Goal: Contribute content: Contribute content

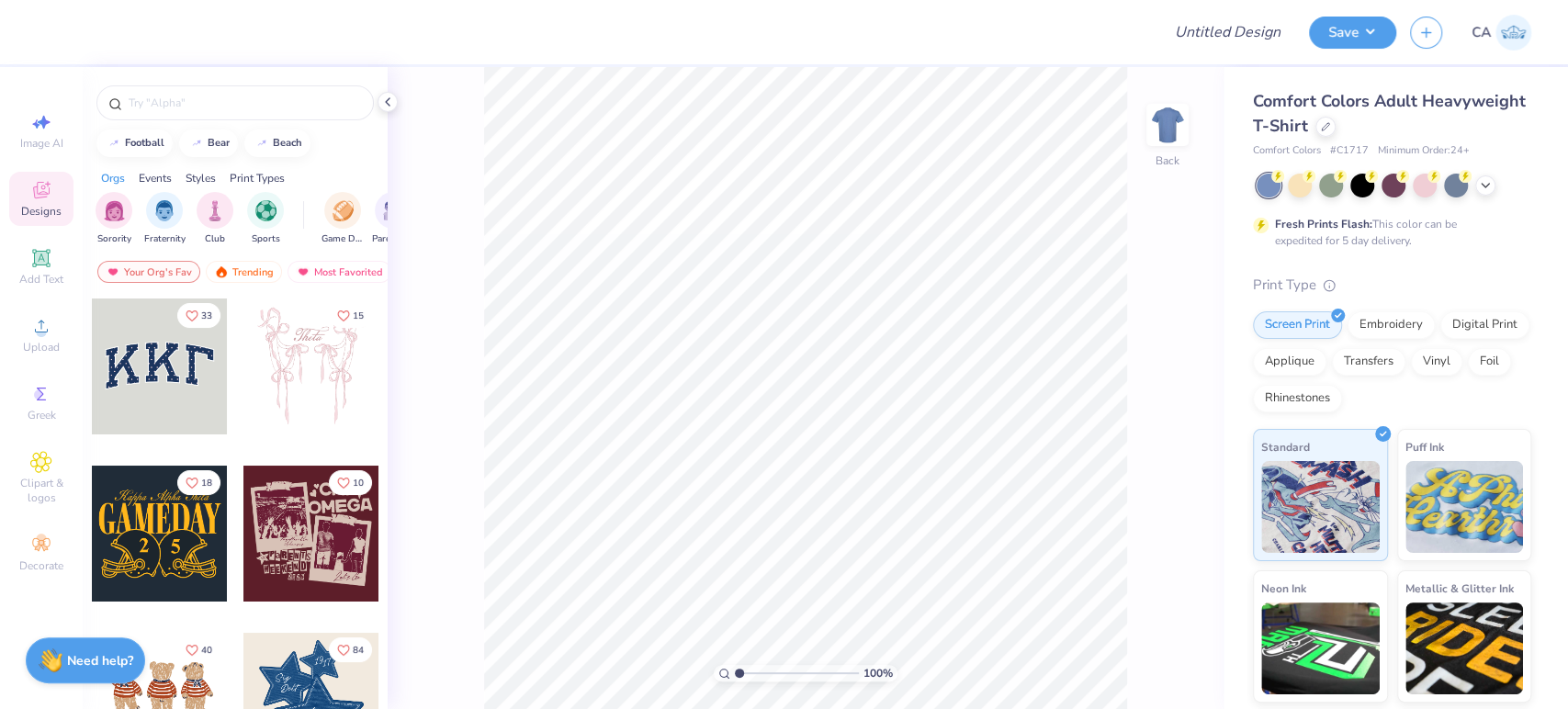
click at [1422, 133] on div "Comfort Colors Adult Heavyweight T-Shirt" at bounding box center [1392, 114] width 278 height 50
click at [1330, 126] on icon at bounding box center [1326, 126] width 10 height 10
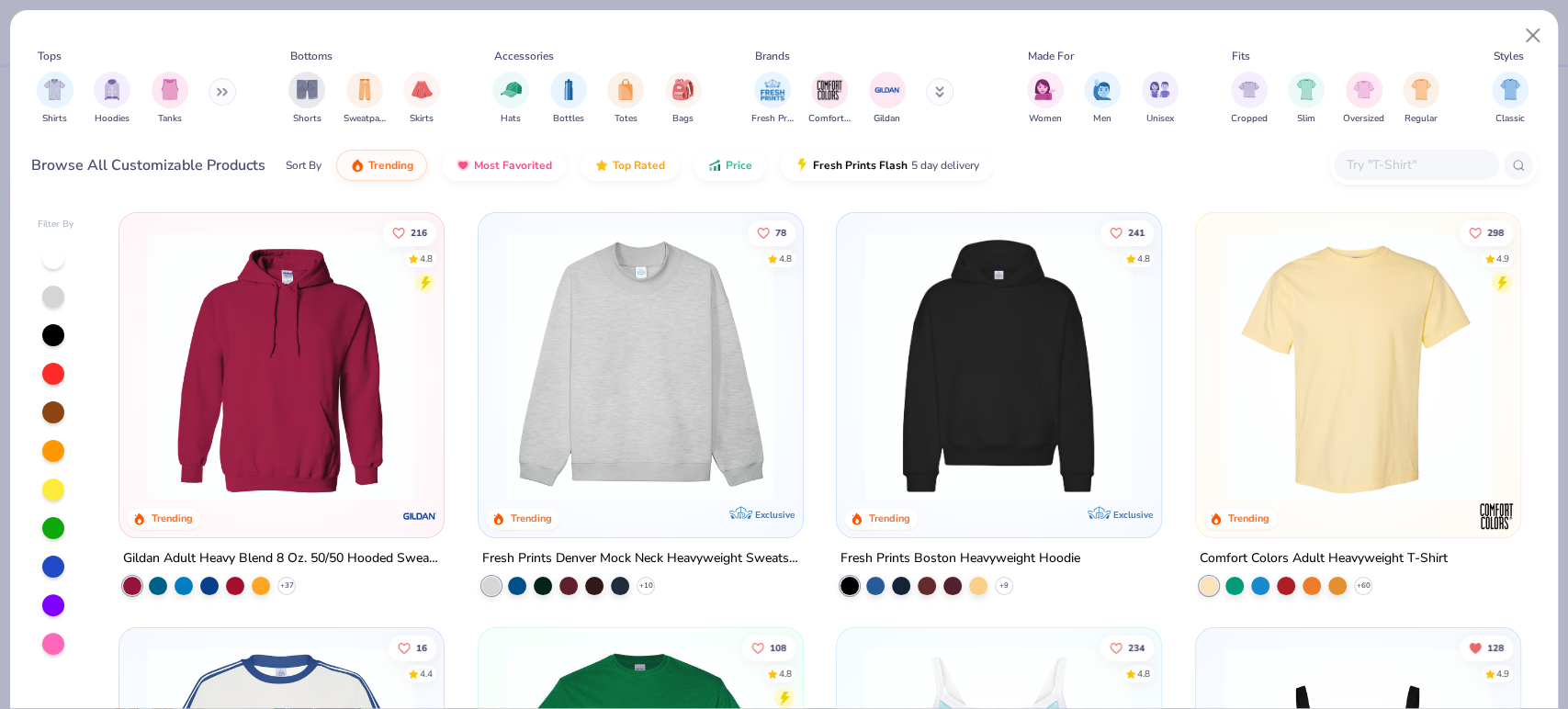
click at [1316, 402] on img at bounding box center [1357, 366] width 287 height 269
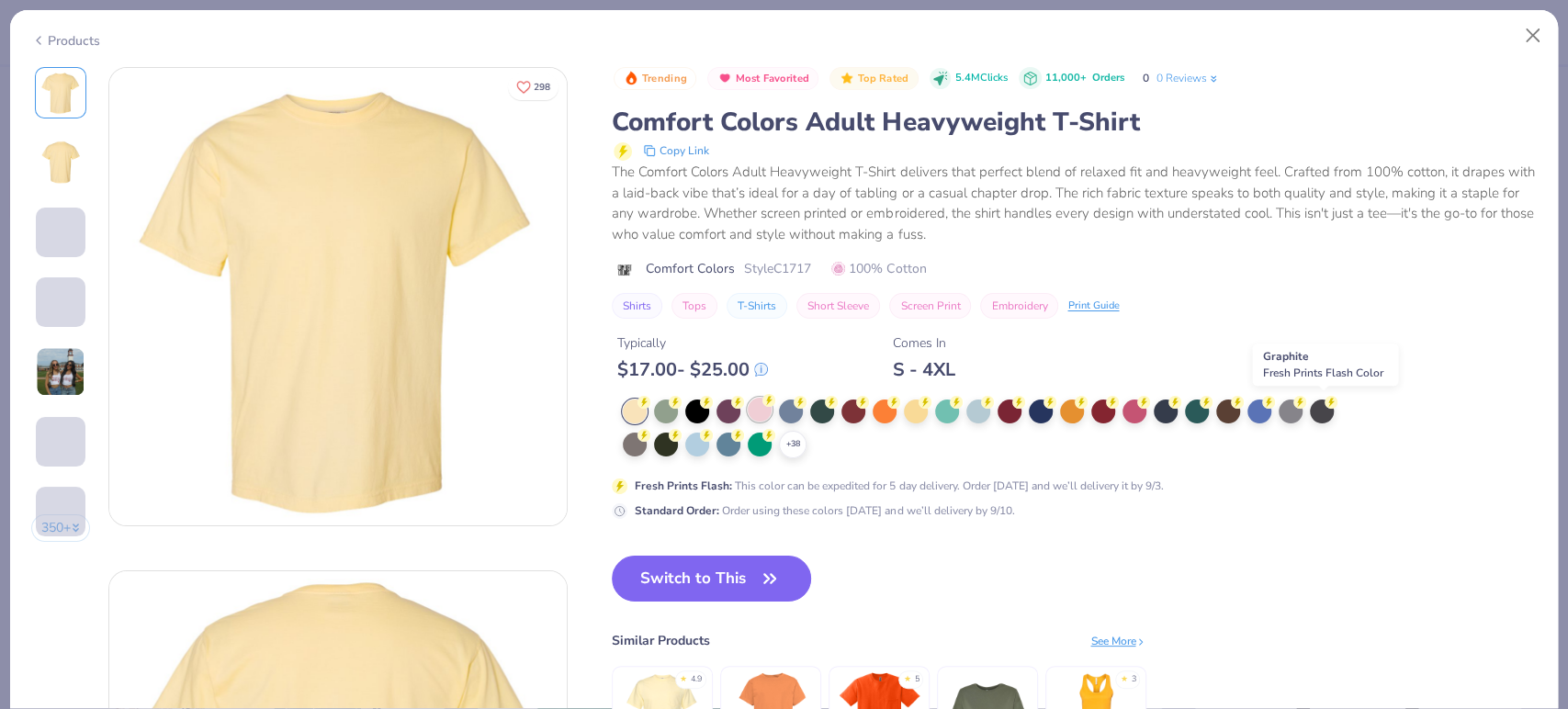
click at [757, 411] on div at bounding box center [759, 409] width 24 height 24
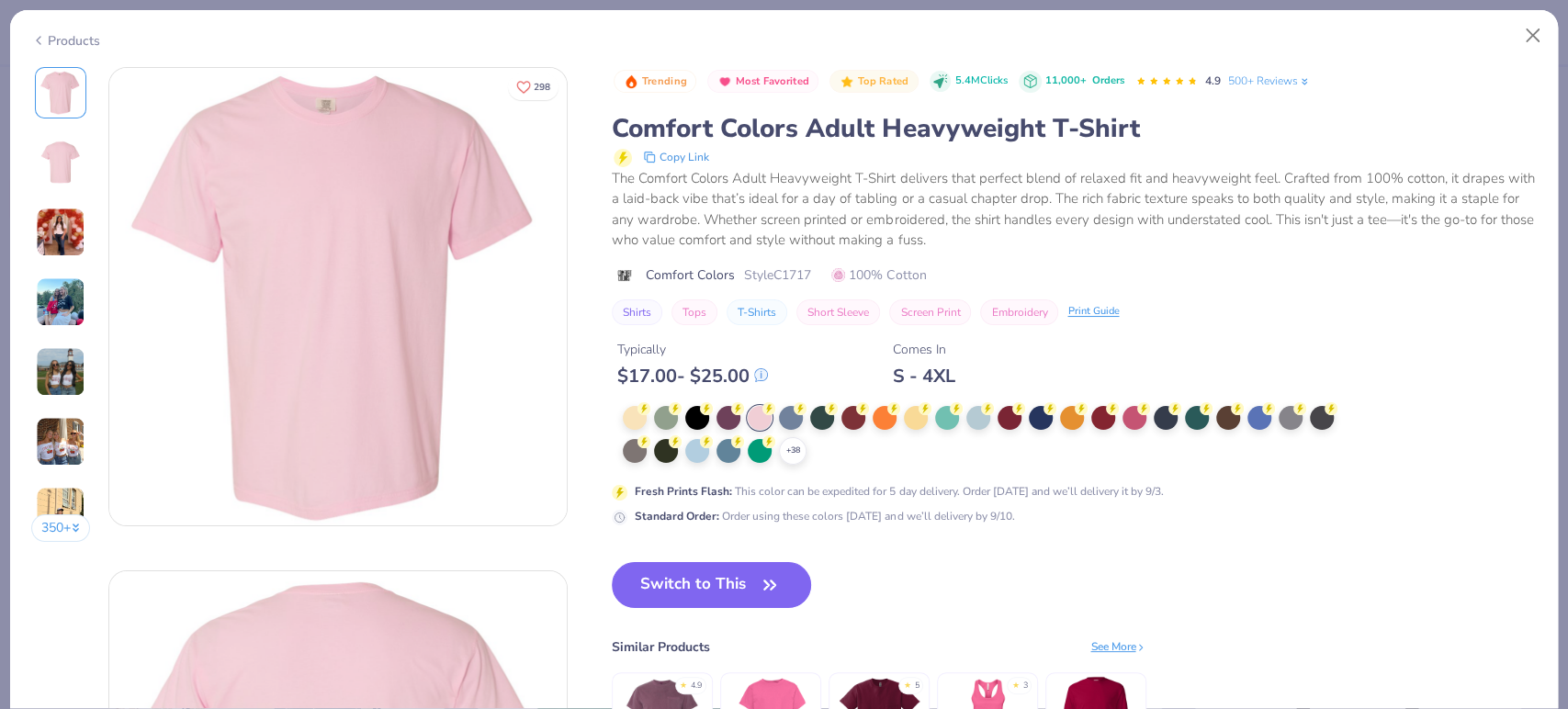
click at [41, 34] on icon at bounding box center [38, 40] width 14 height 22
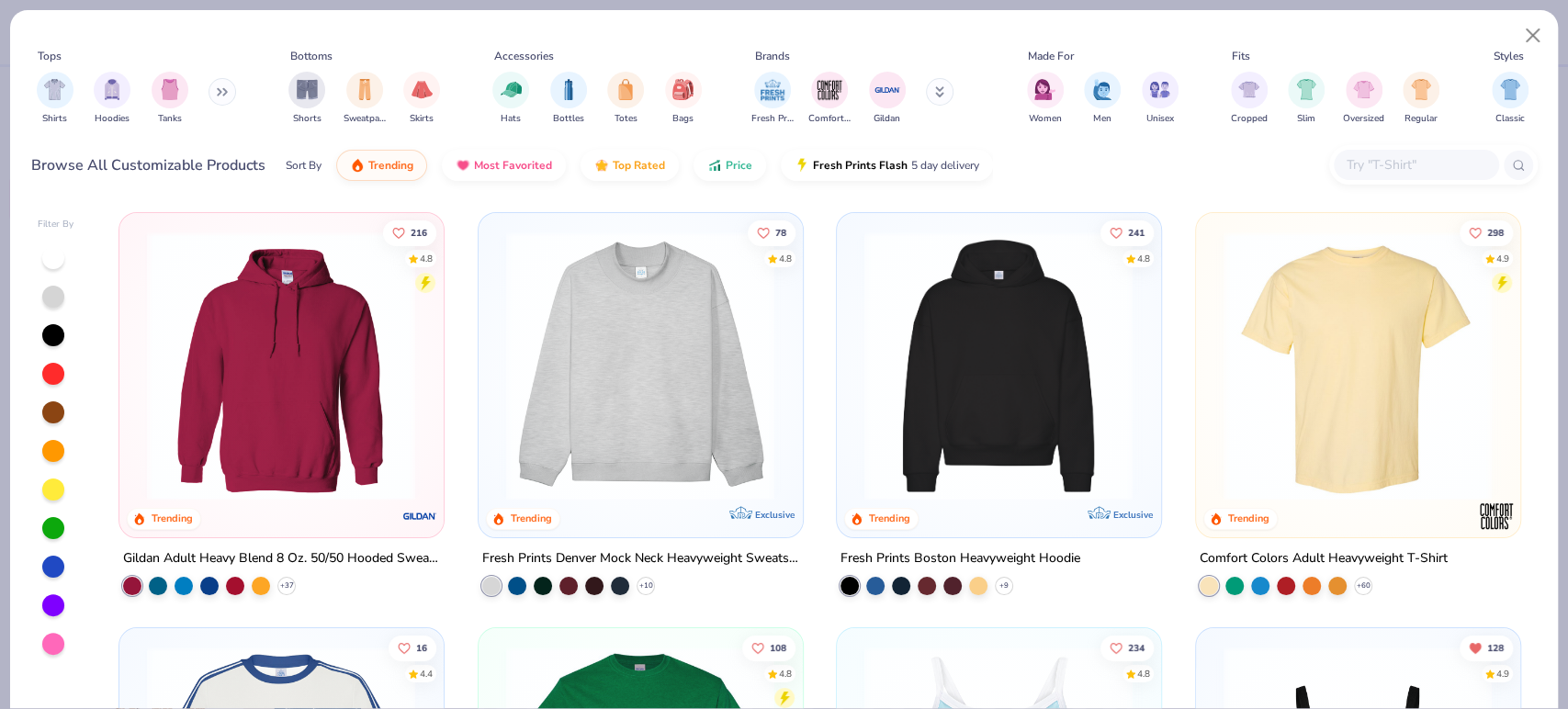
click at [684, 442] on img at bounding box center [640, 366] width 287 height 269
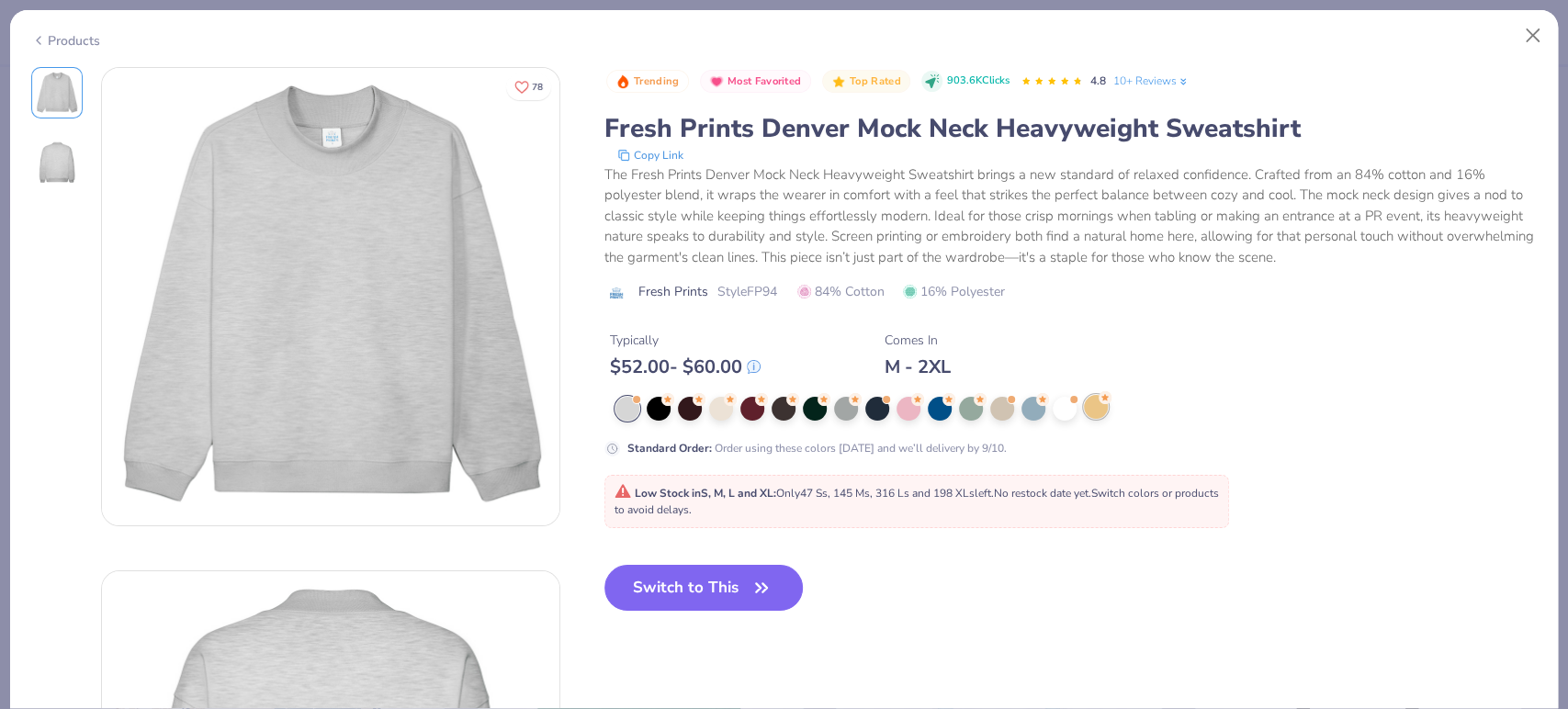
click at [1096, 410] on div at bounding box center [1095, 406] width 24 height 24
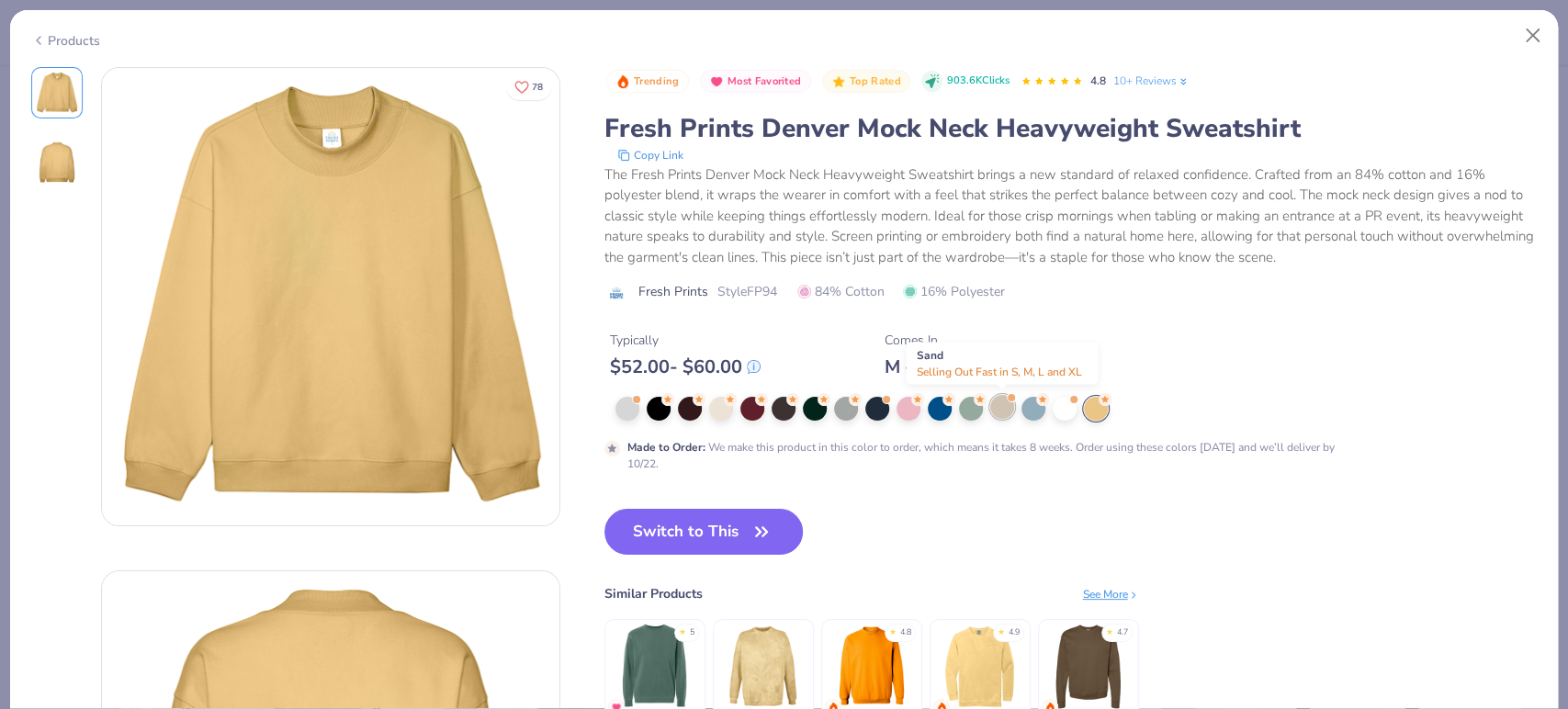
click at [997, 405] on div at bounding box center [1002, 406] width 24 height 24
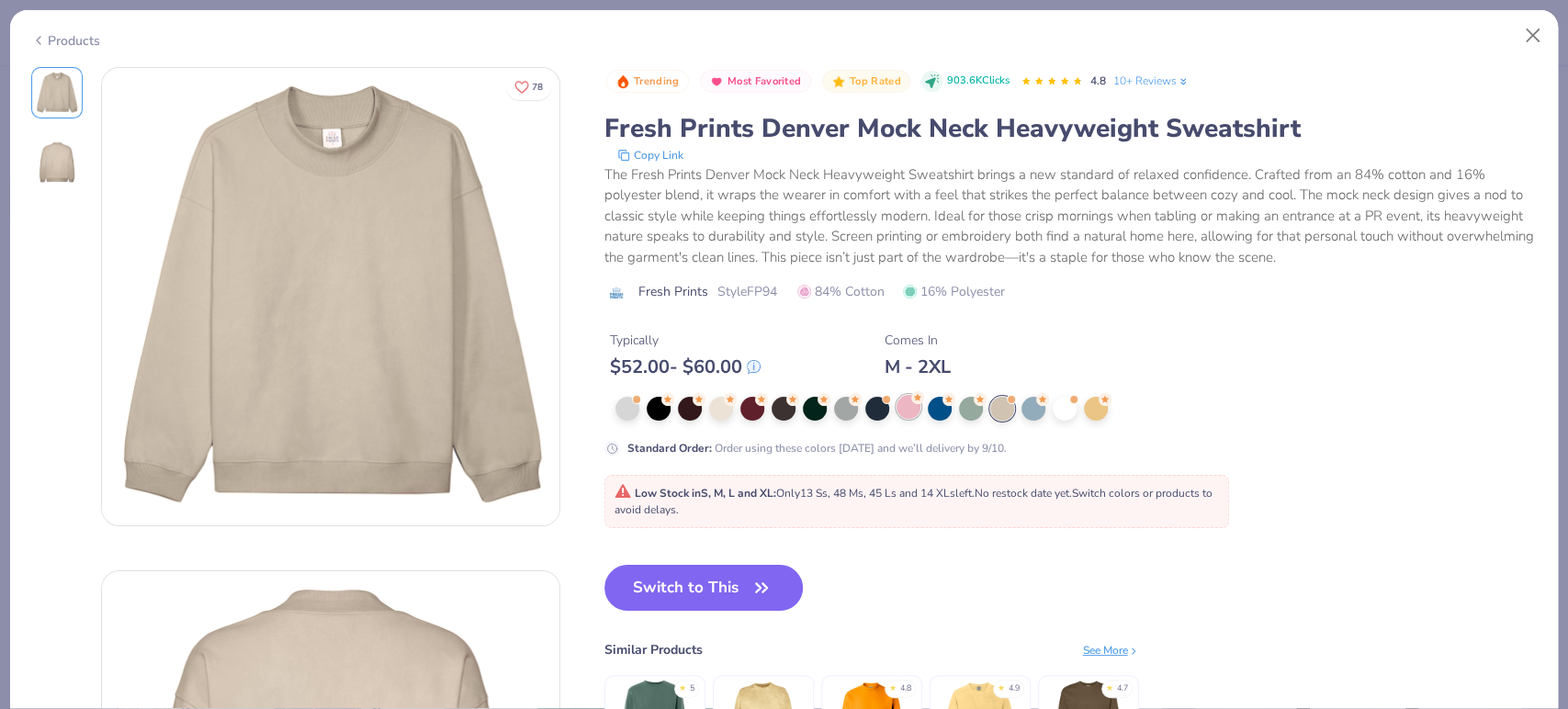
drag, startPoint x: 384, startPoint y: 289, endPoint x: 907, endPoint y: 399, distance: 534.4
click at [907, 399] on div at bounding box center [909, 406] width 24 height 24
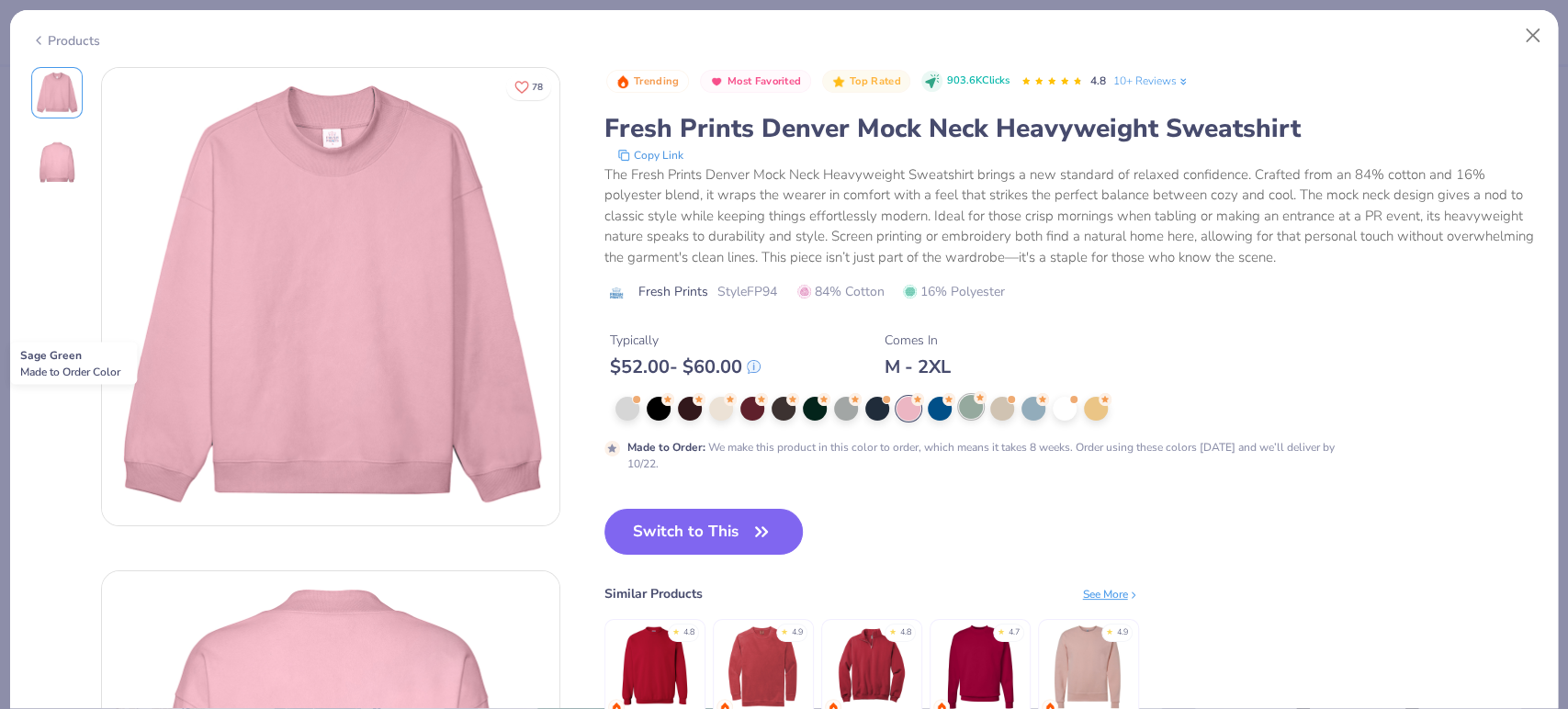
click at [971, 401] on div at bounding box center [971, 406] width 24 height 24
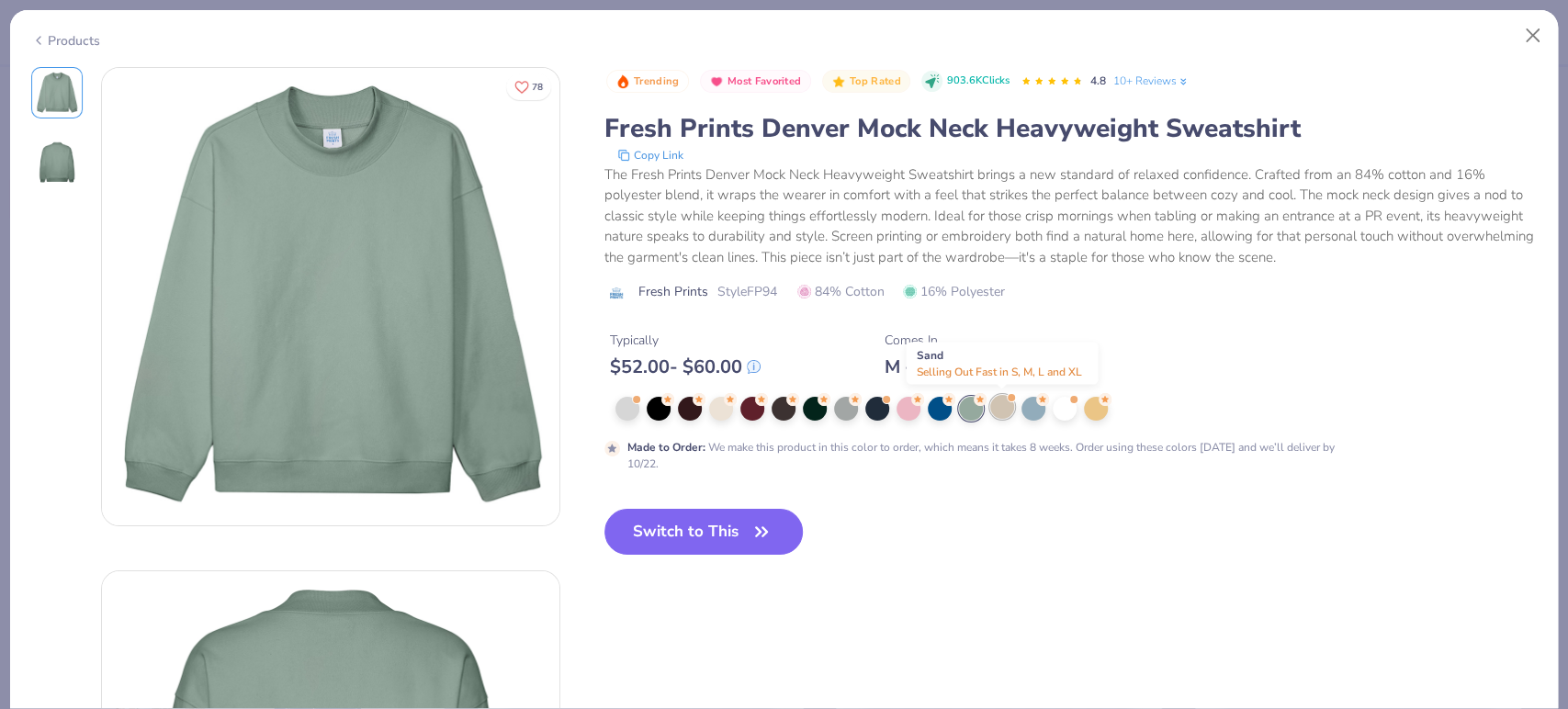
click at [1006, 410] on div at bounding box center [1002, 406] width 24 height 24
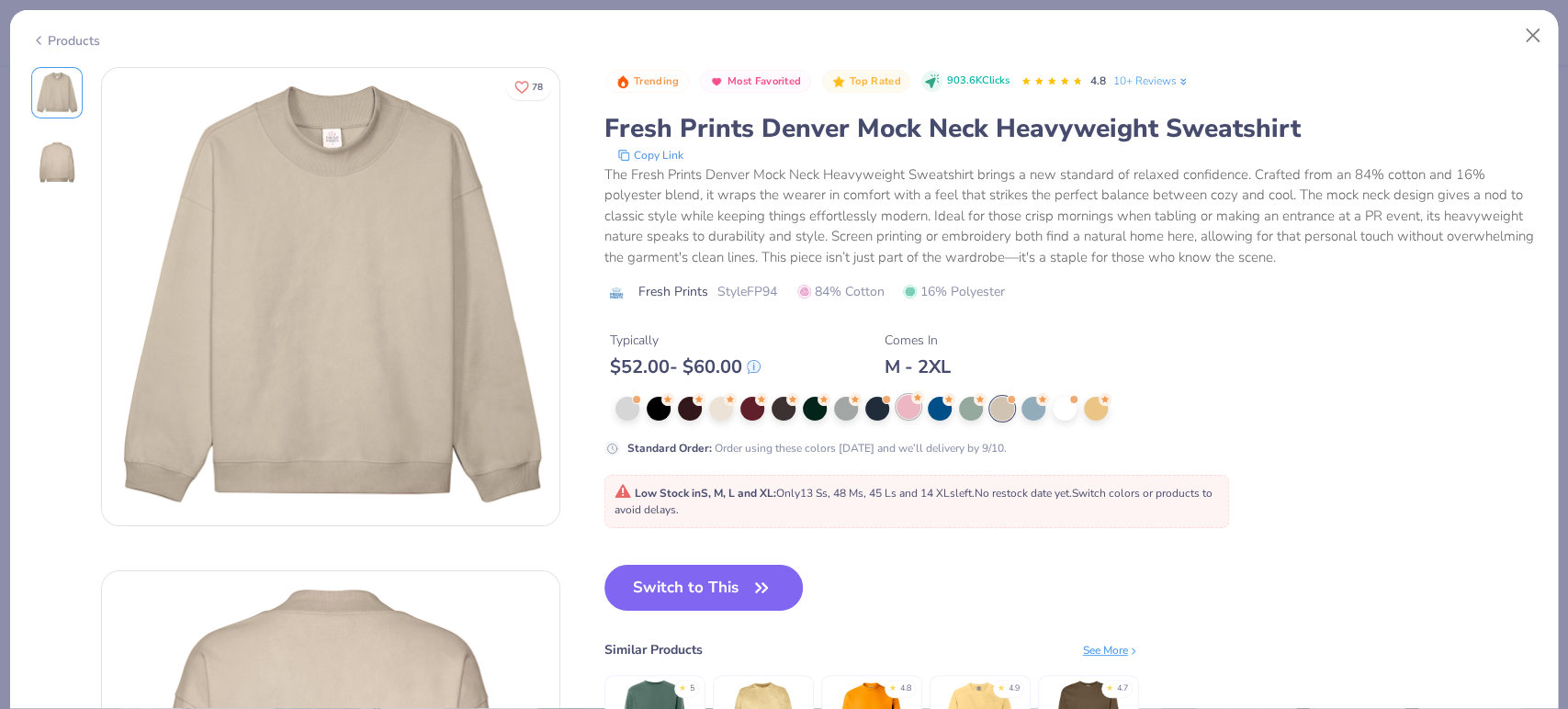
click at [912, 408] on div at bounding box center [909, 406] width 24 height 24
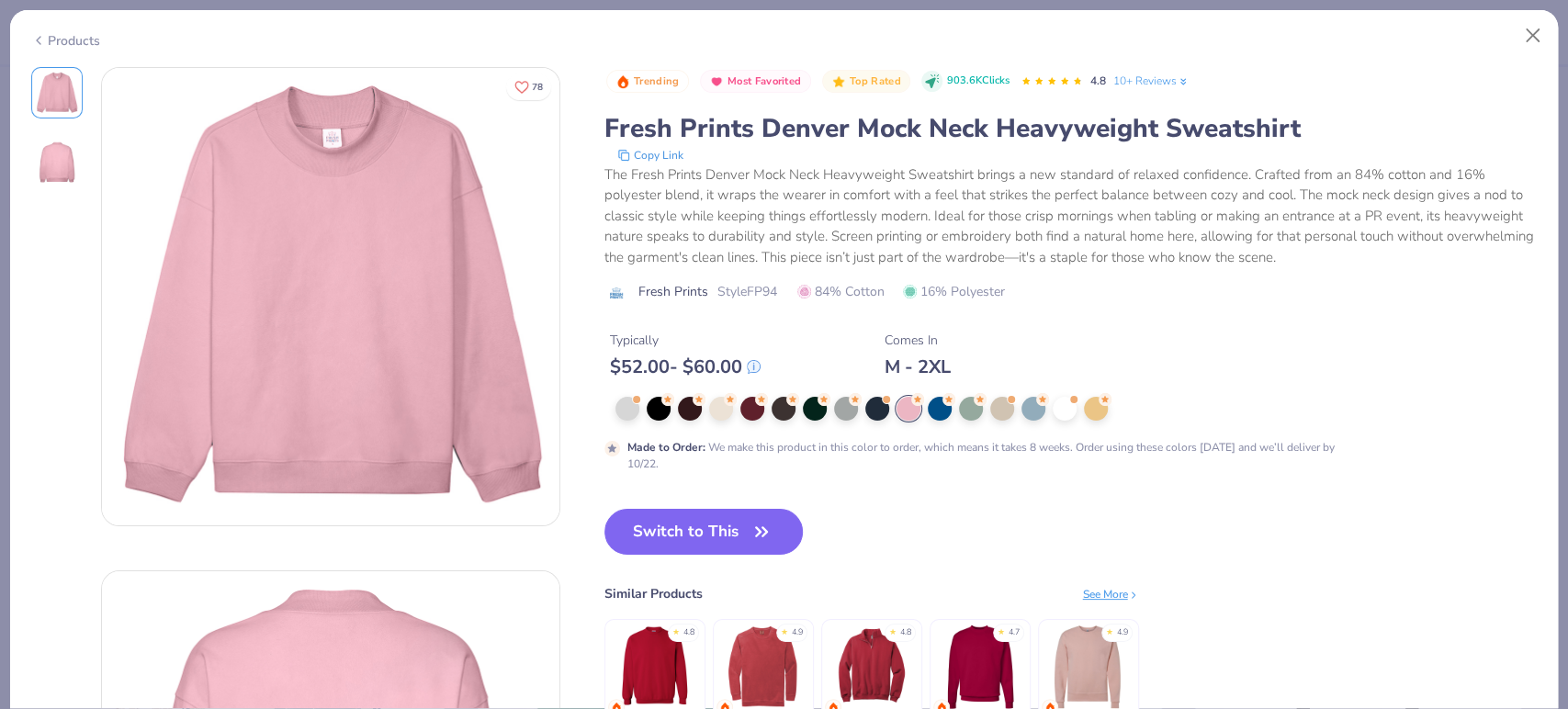
click at [756, 290] on span "Style FP94" at bounding box center [748, 291] width 59 height 19
copy span "FP94"
click at [700, 542] on button "Switch to This" at bounding box center [704, 532] width 199 height 46
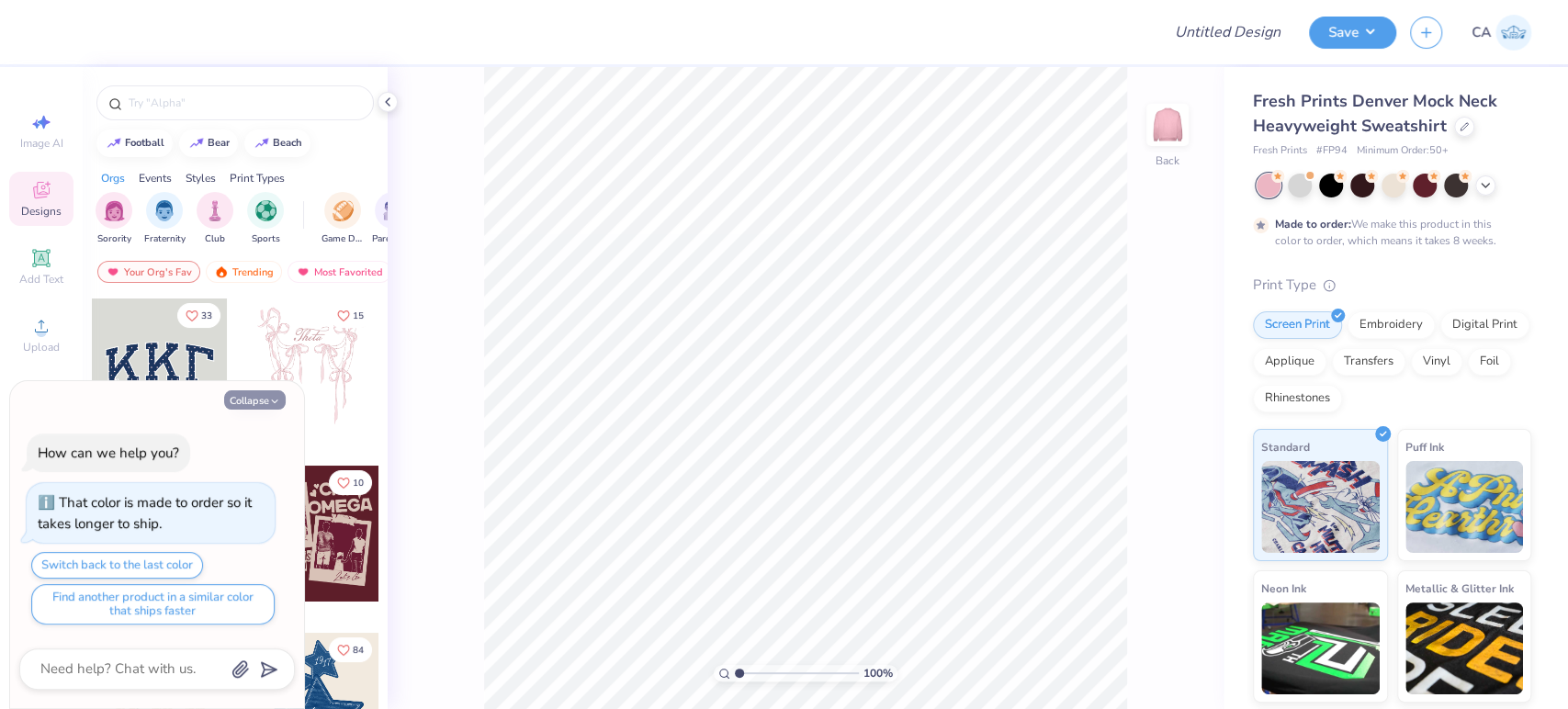
click at [266, 405] on button "Collapse" at bounding box center [255, 400] width 61 height 19
type textarea "x"
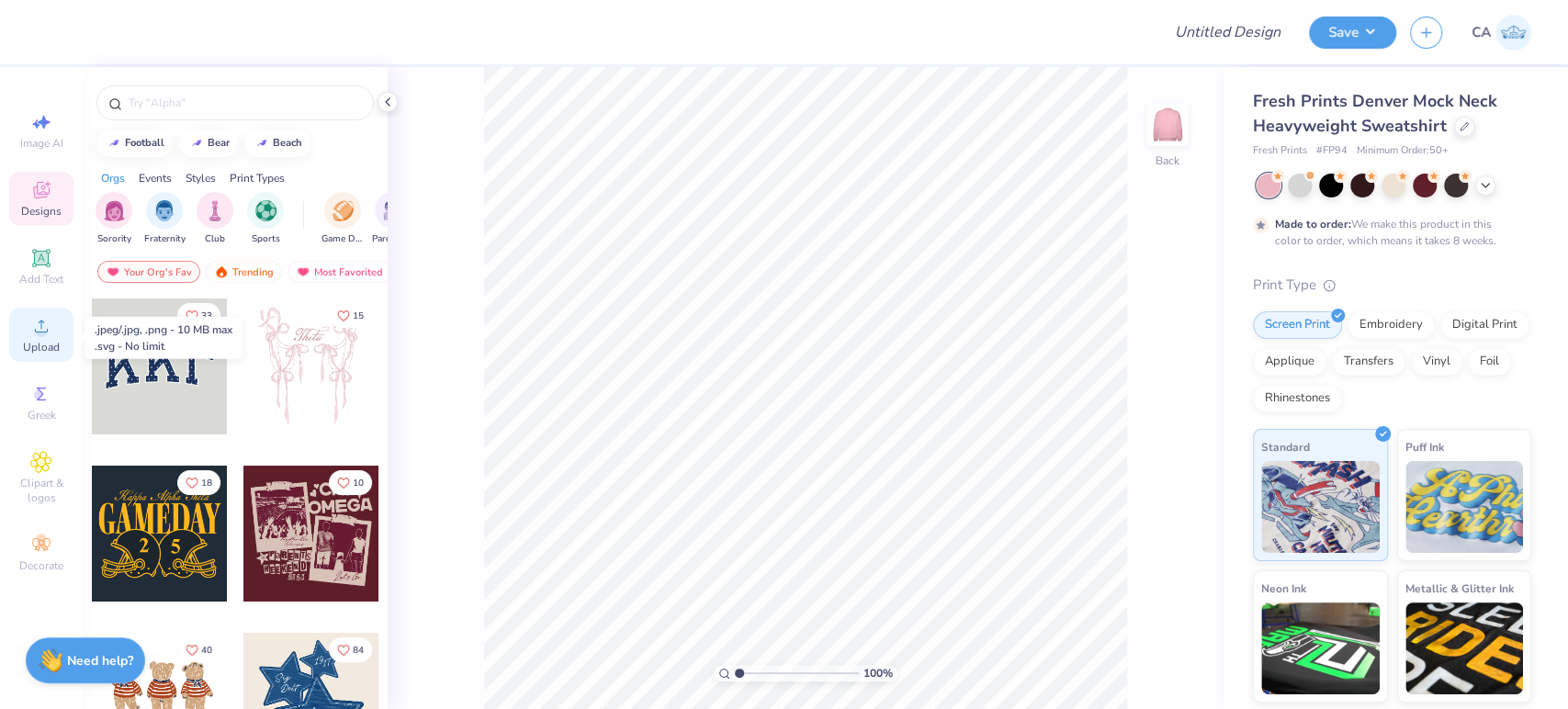
click at [44, 343] on span "Upload" at bounding box center [41, 347] width 36 height 14
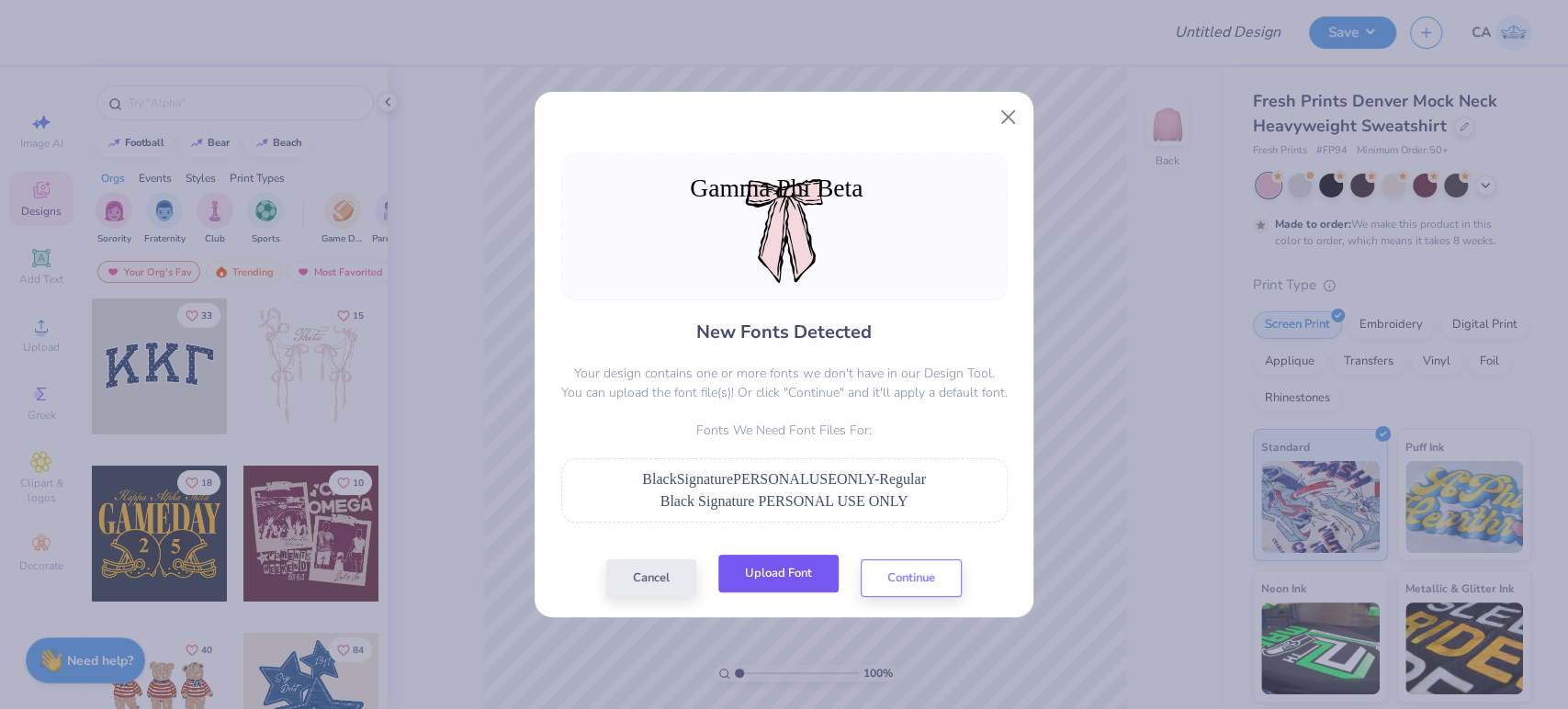
click at [786, 584] on button "Upload Font" at bounding box center [779, 573] width 121 height 37
click at [665, 584] on button "Cancel" at bounding box center [652, 573] width 90 height 37
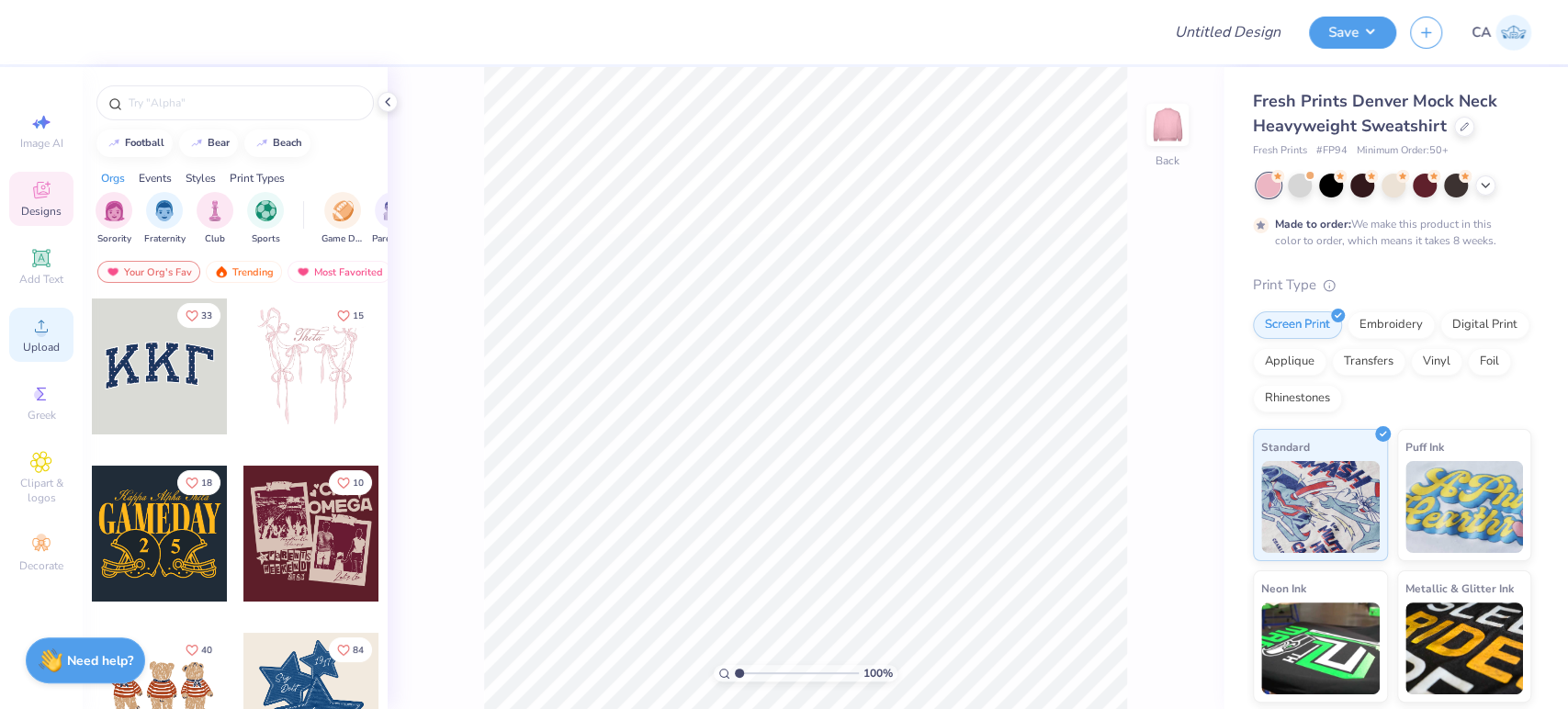
click at [36, 350] on span "Upload" at bounding box center [41, 347] width 36 height 14
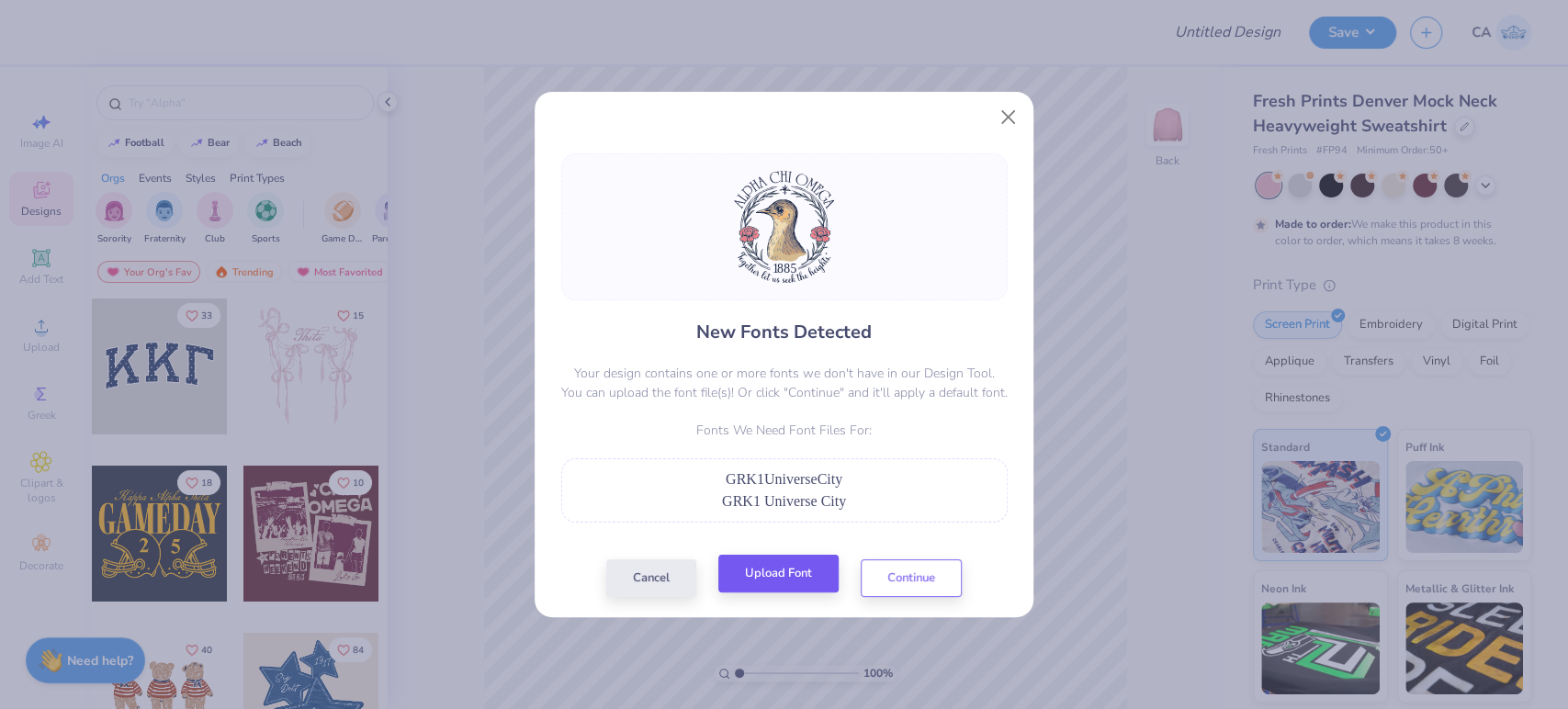
click at [747, 561] on div "New Fonts Detected Your design contains one or more fonts we don't have in our …" at bounding box center [784, 375] width 457 height 444
click at [748, 583] on button "Upload Font" at bounding box center [779, 573] width 121 height 37
click at [920, 580] on button "Continue" at bounding box center [911, 573] width 101 height 37
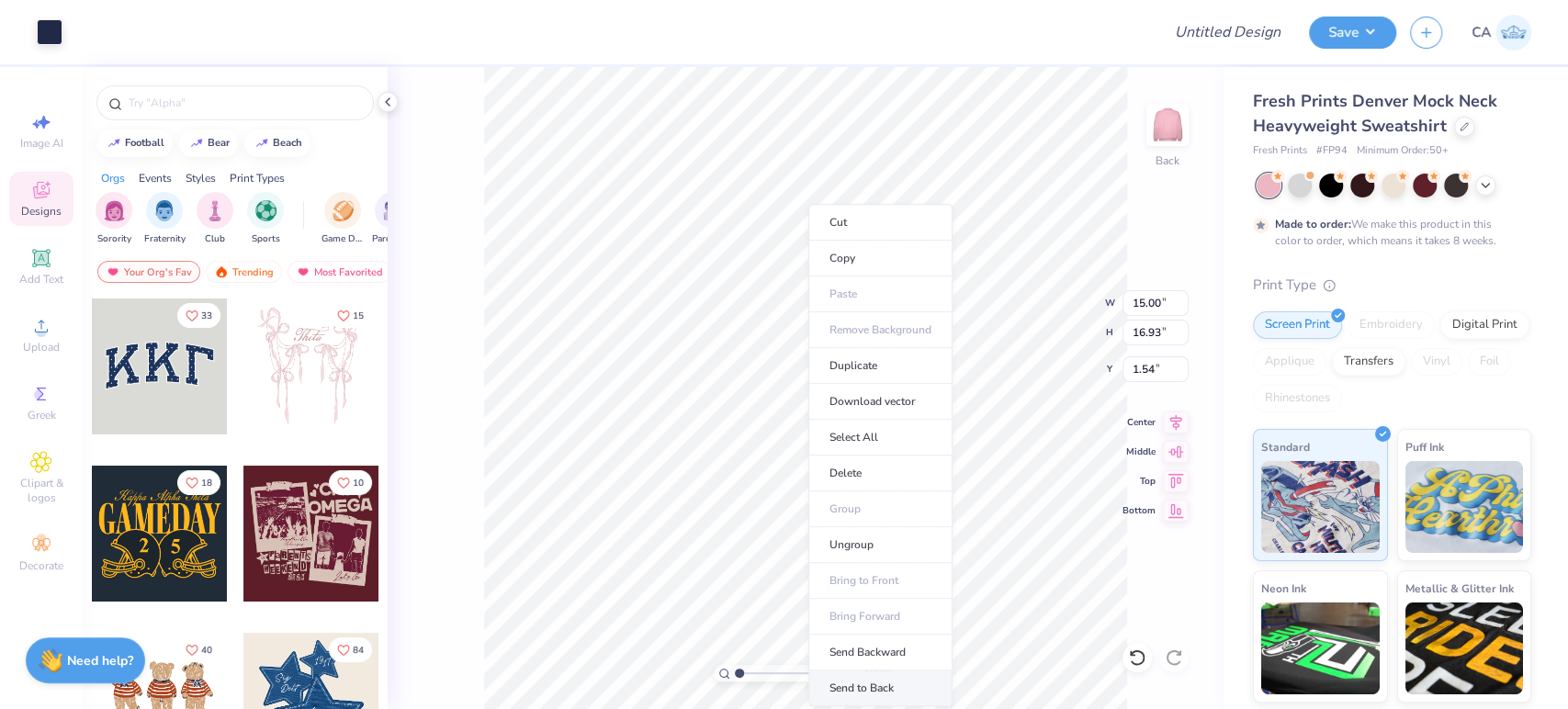
click at [870, 684] on li "Send to Back" at bounding box center [881, 688] width 144 height 35
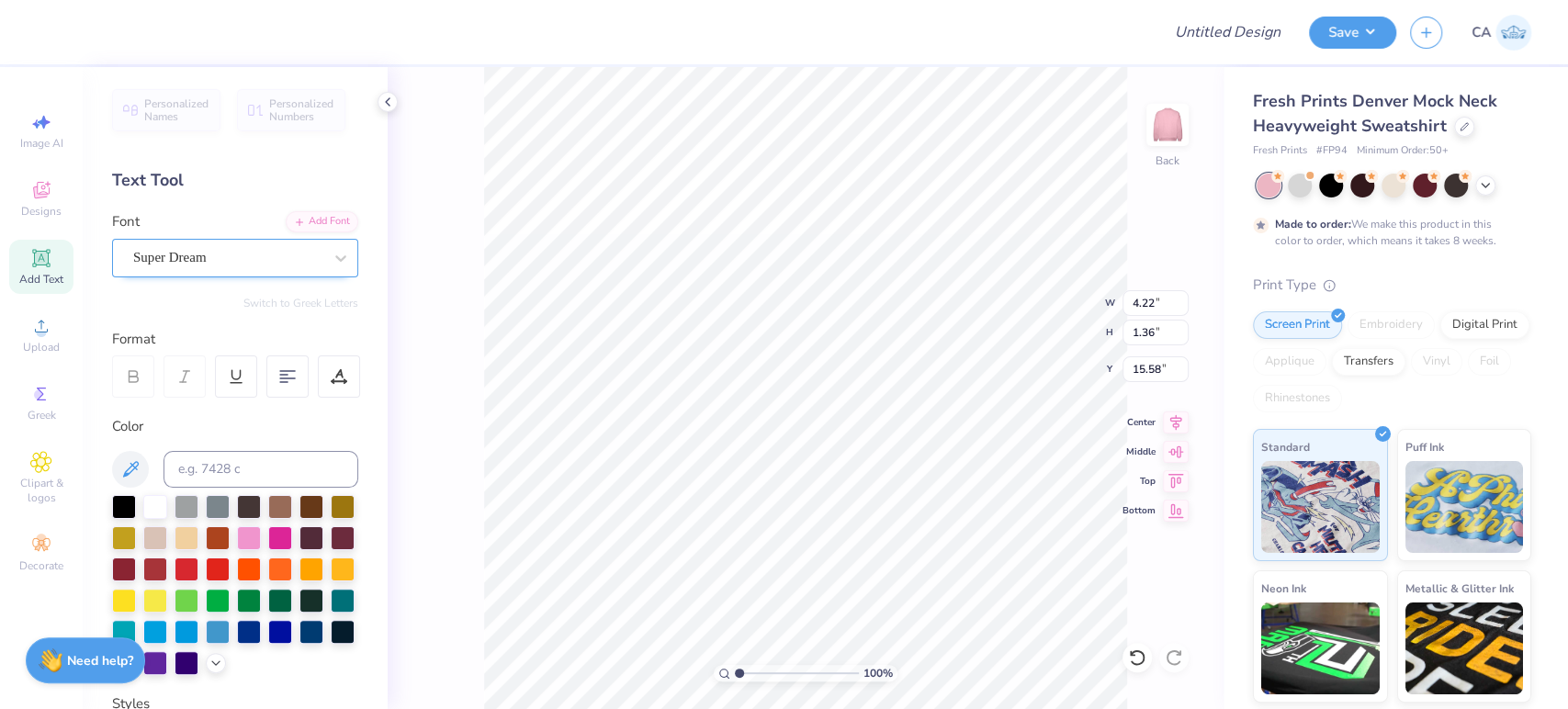
click at [249, 255] on div "Super Dream" at bounding box center [227, 258] width 193 height 29
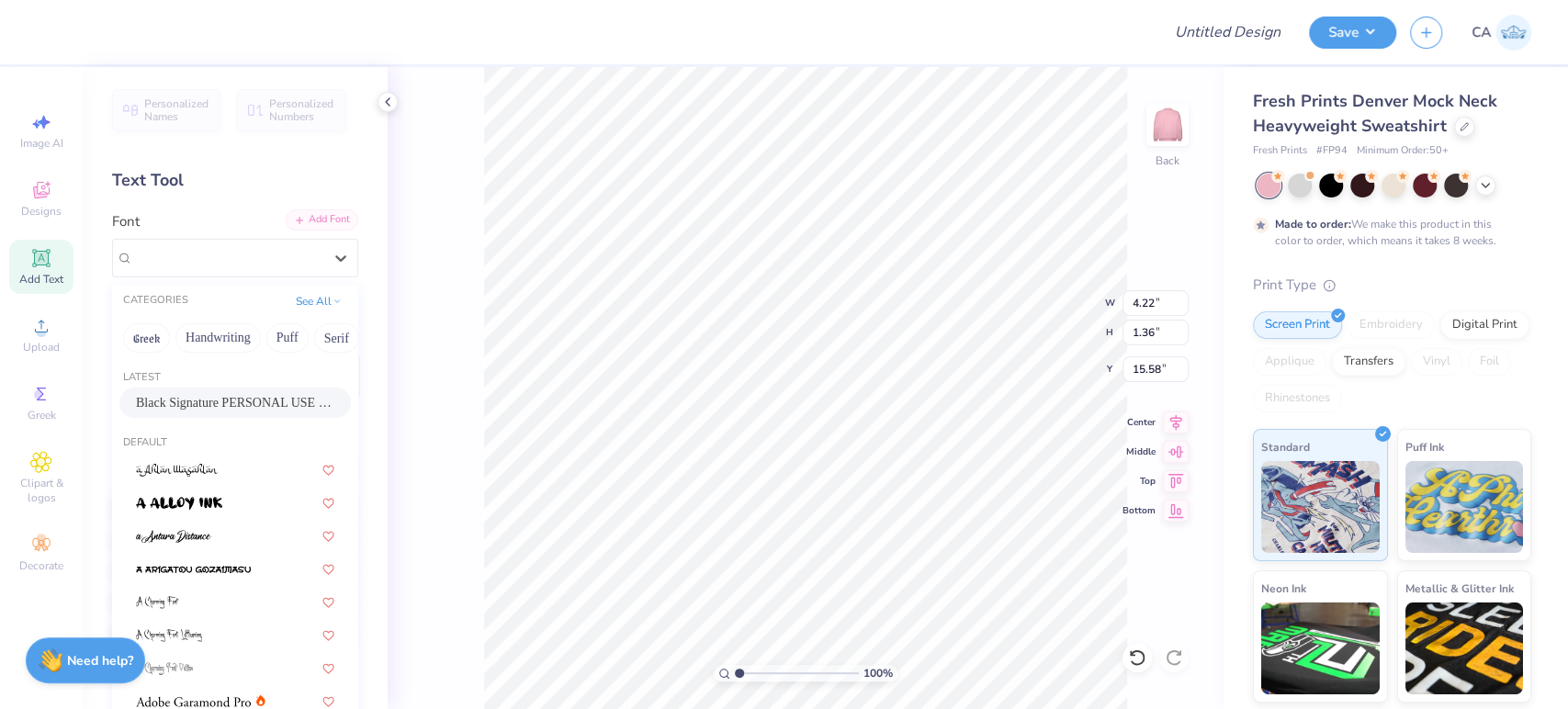
click at [301, 217] on div "Add Font" at bounding box center [322, 220] width 73 height 21
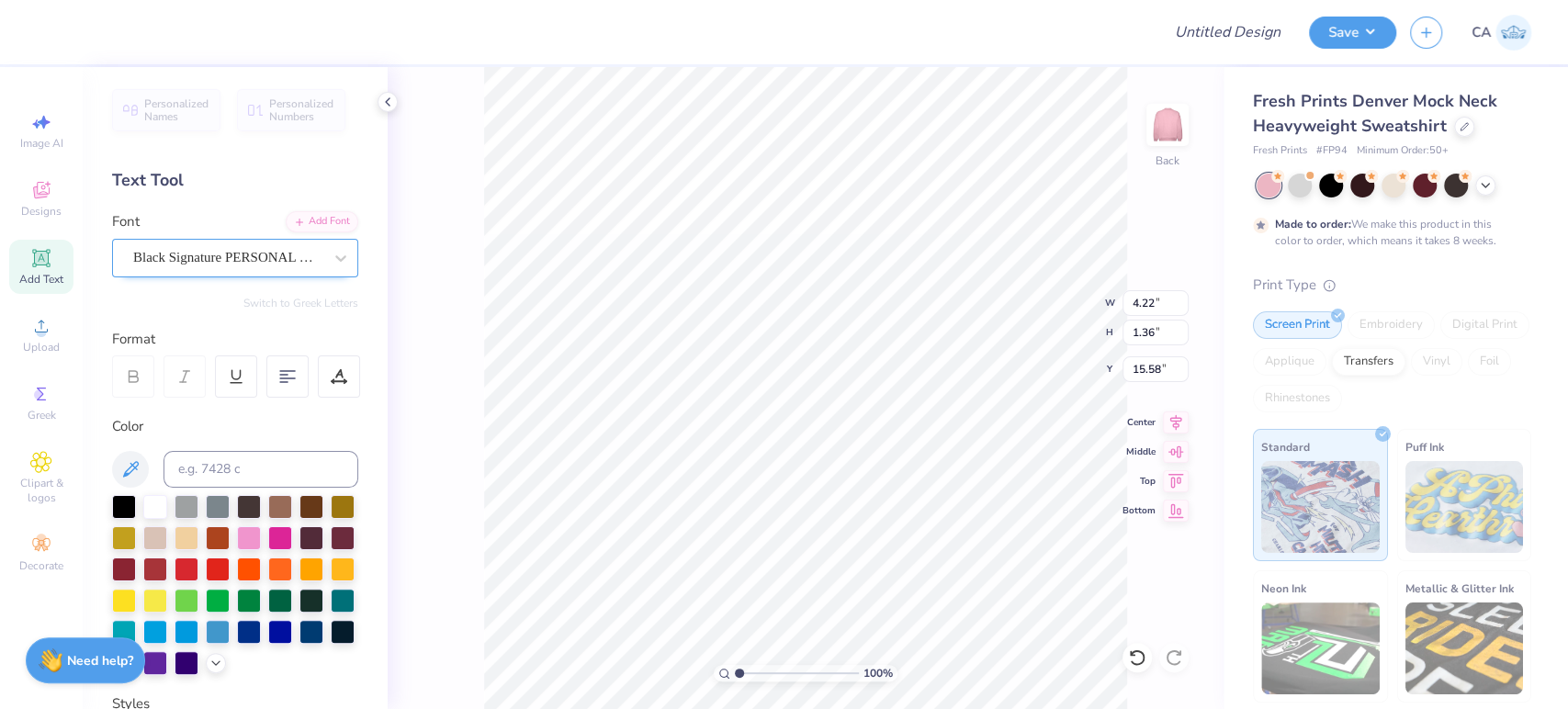
type input "16.27"
type input "2.22"
type input "15.28"
click at [295, 227] on div "Add Font" at bounding box center [322, 220] width 73 height 21
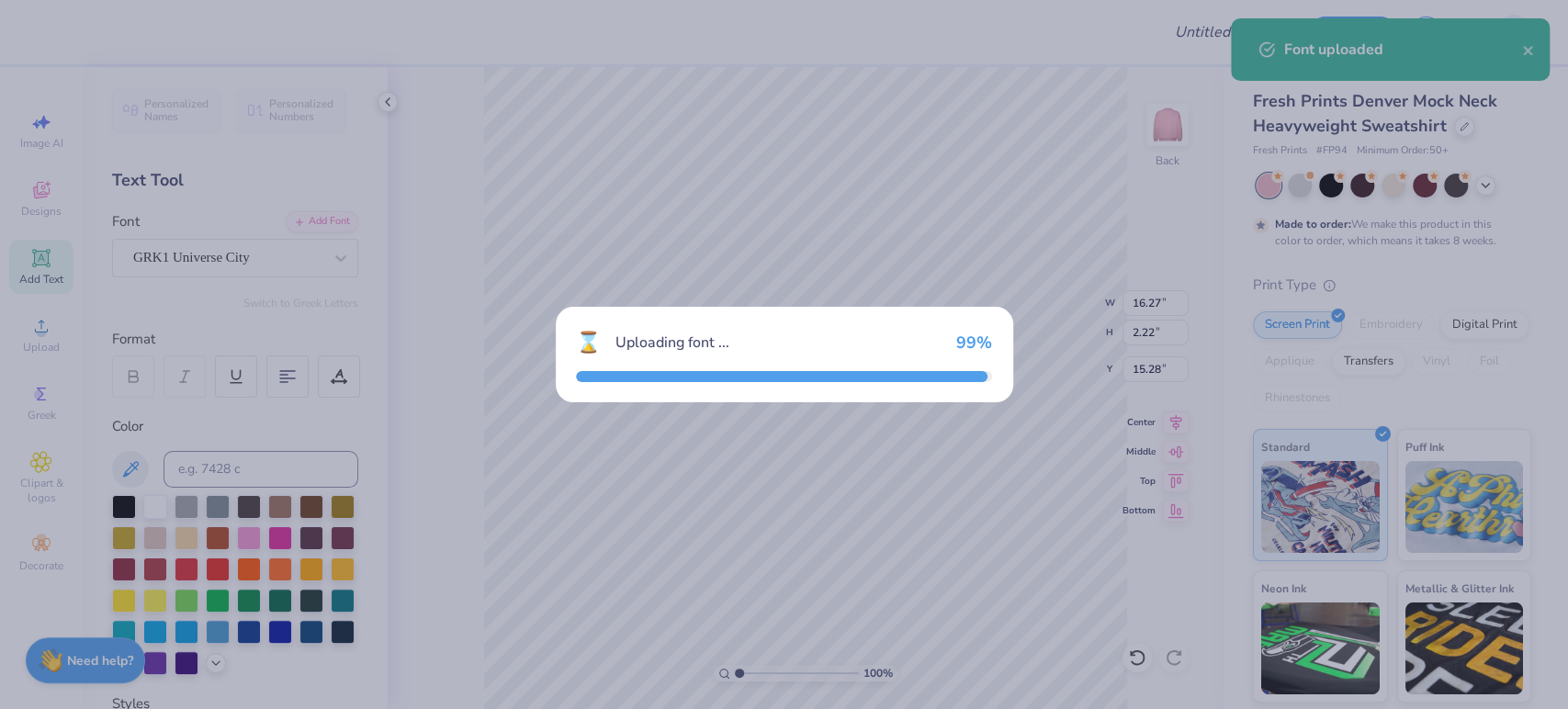
type input "3.18"
type input "1.42"
type input "15.68"
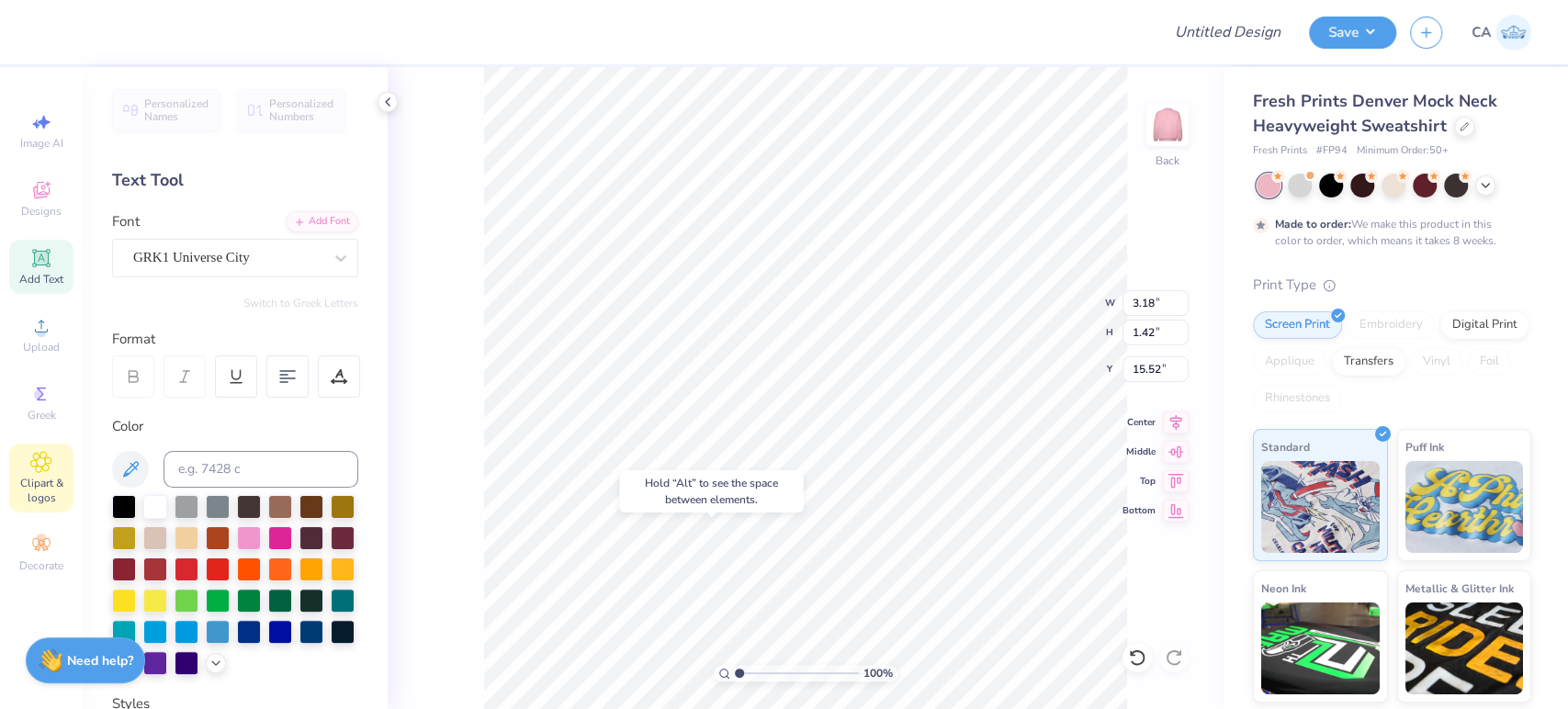
type input "15.52"
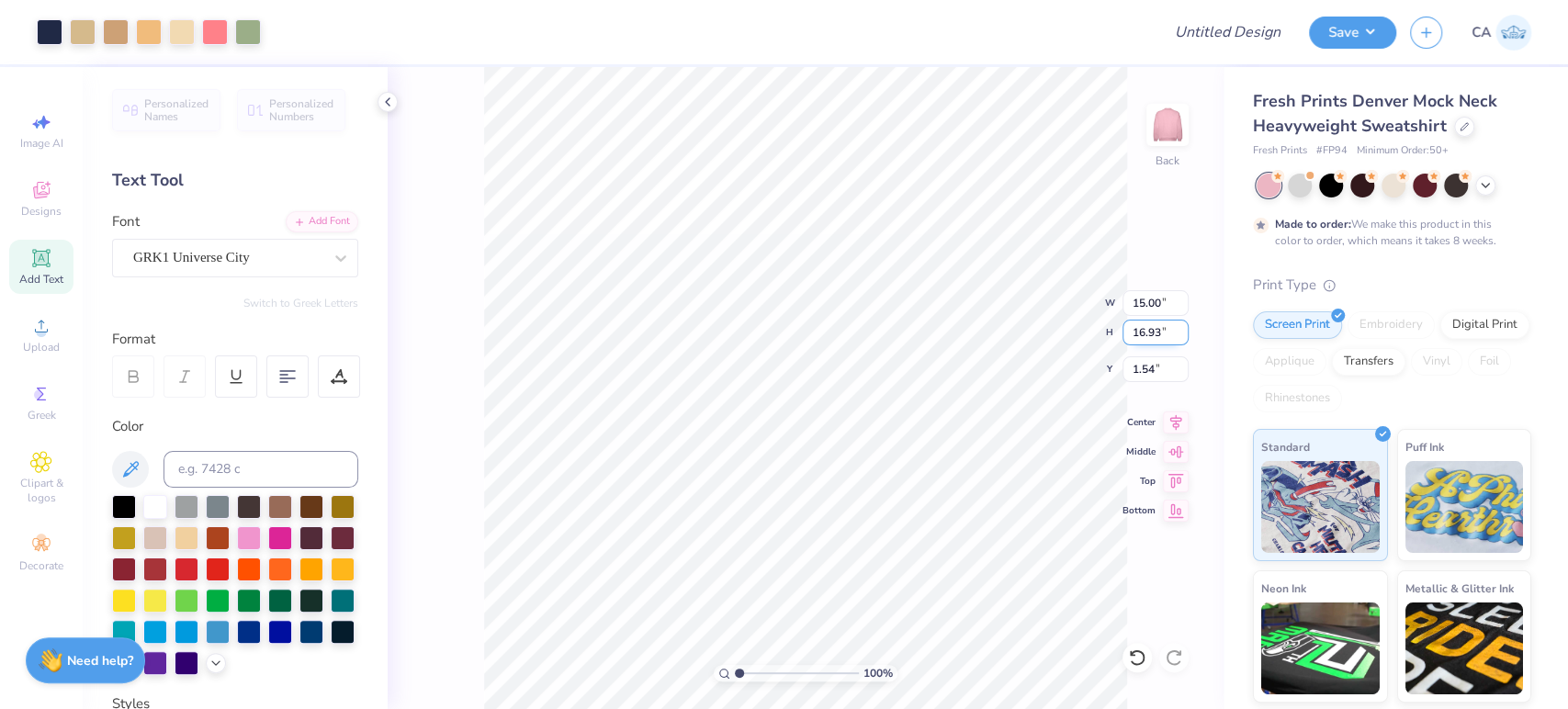
click at [1142, 332] on input "16.93" at bounding box center [1155, 332] width 66 height 26
click at [1142, 305] on input "15.00" at bounding box center [1155, 303] width 66 height 26
type input "10.00"
type input "11.29"
click at [1142, 373] on input "4.36" at bounding box center [1155, 369] width 66 height 26
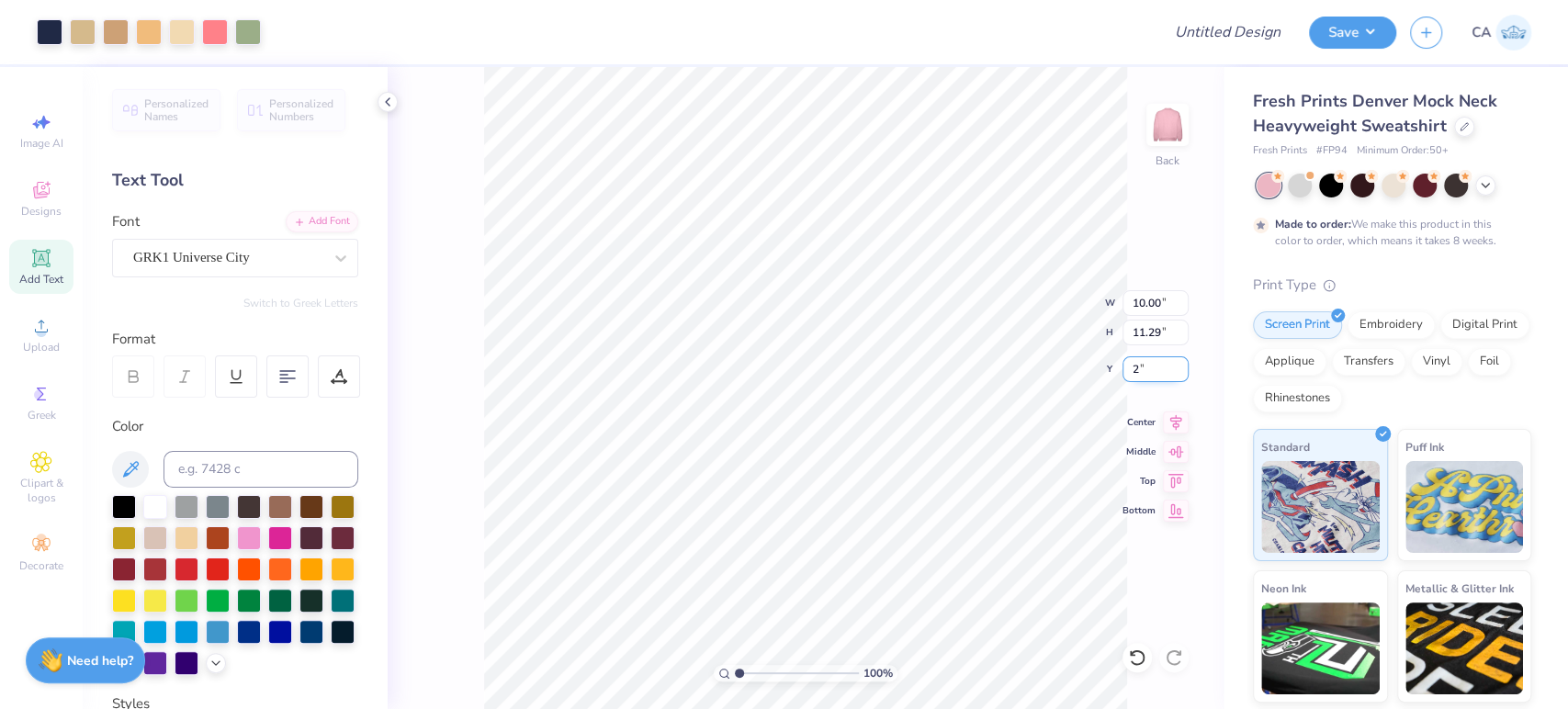
type input "2.00"
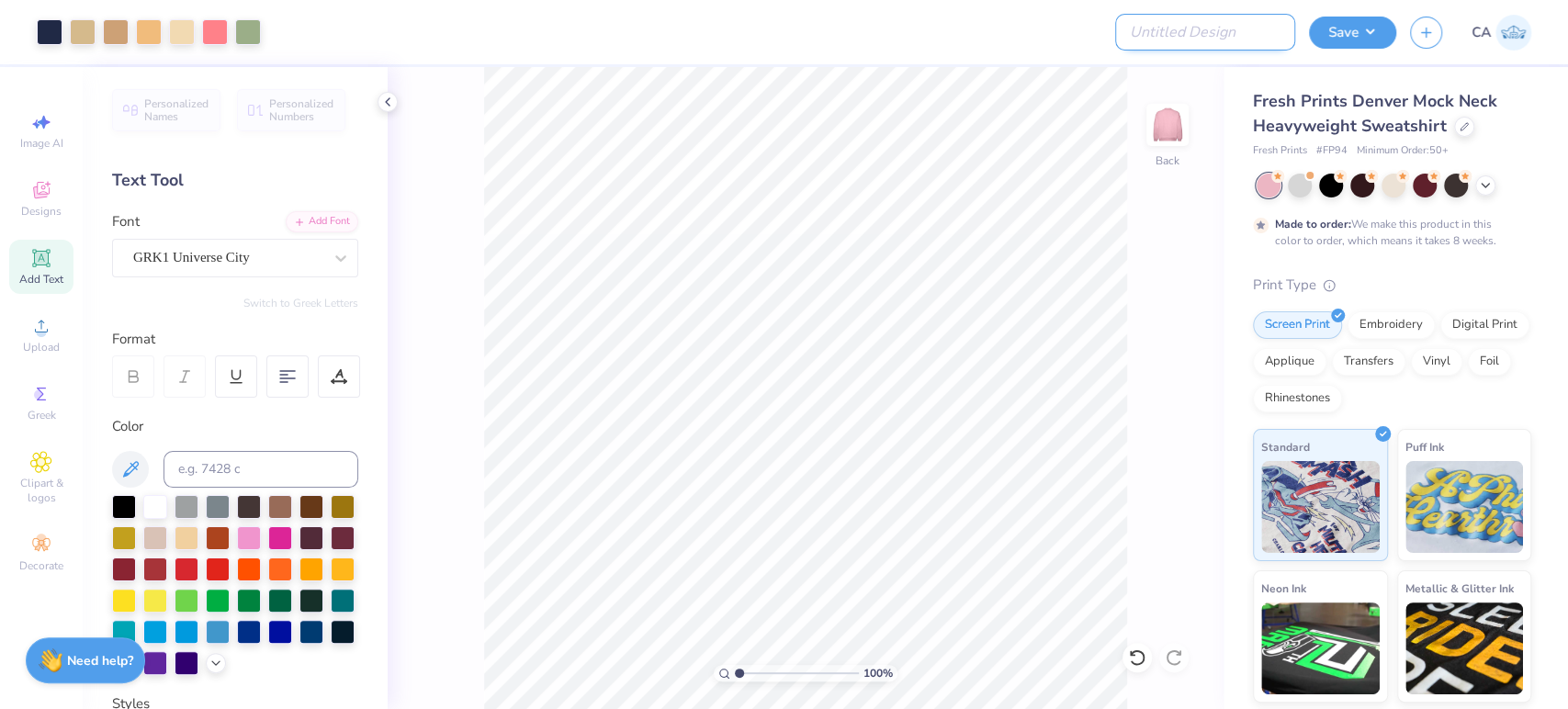
click at [1210, 43] on input "Design Title" at bounding box center [1206, 32] width 180 height 36
paste input "FPS239858"
type input "FPS239858"
click at [1348, 43] on button "Save" at bounding box center [1352, 30] width 87 height 33
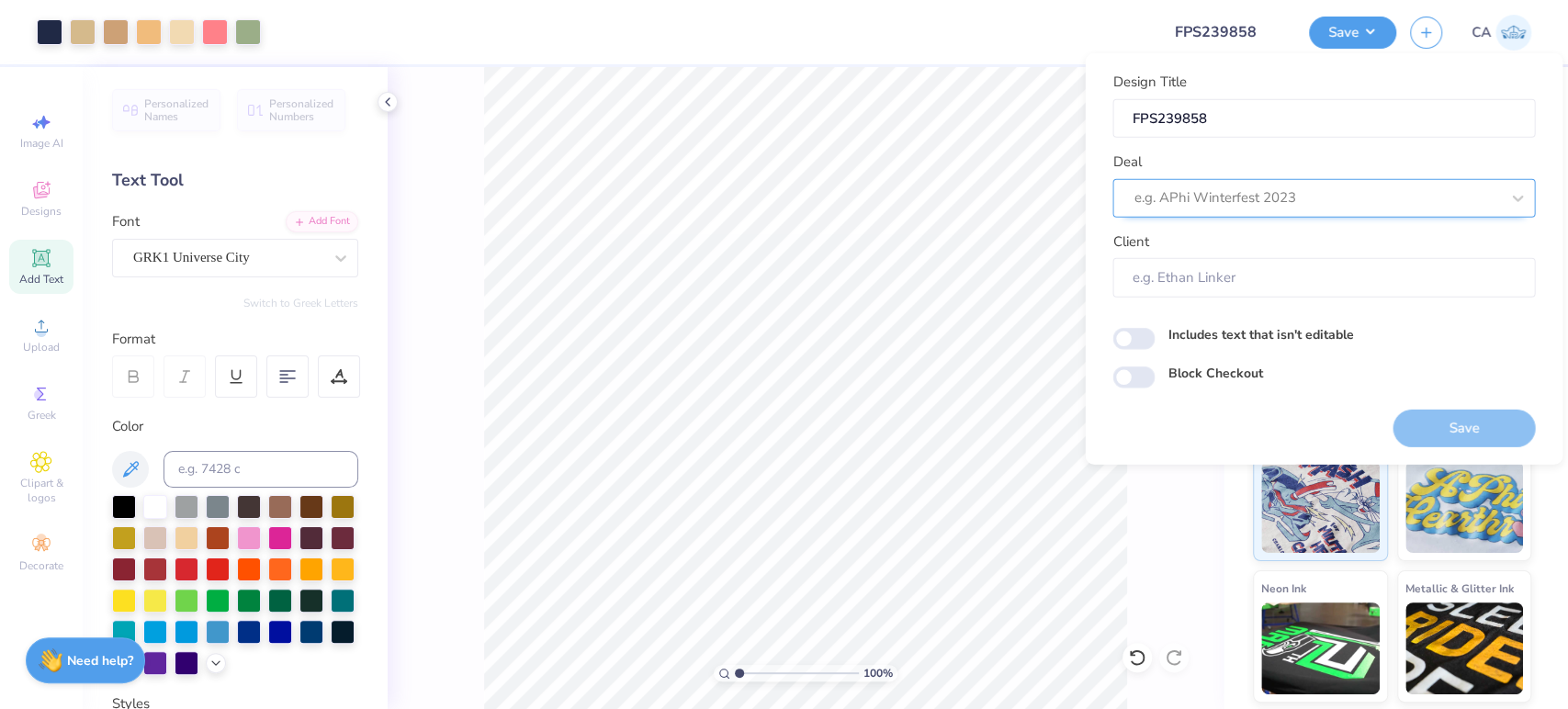
click at [1314, 199] on div at bounding box center [1317, 198] width 366 height 25
click at [1284, 248] on div "Design Tool Gallery" at bounding box center [1324, 247] width 408 height 31
type input "design tool gall"
type input "Design Tool Gallery User"
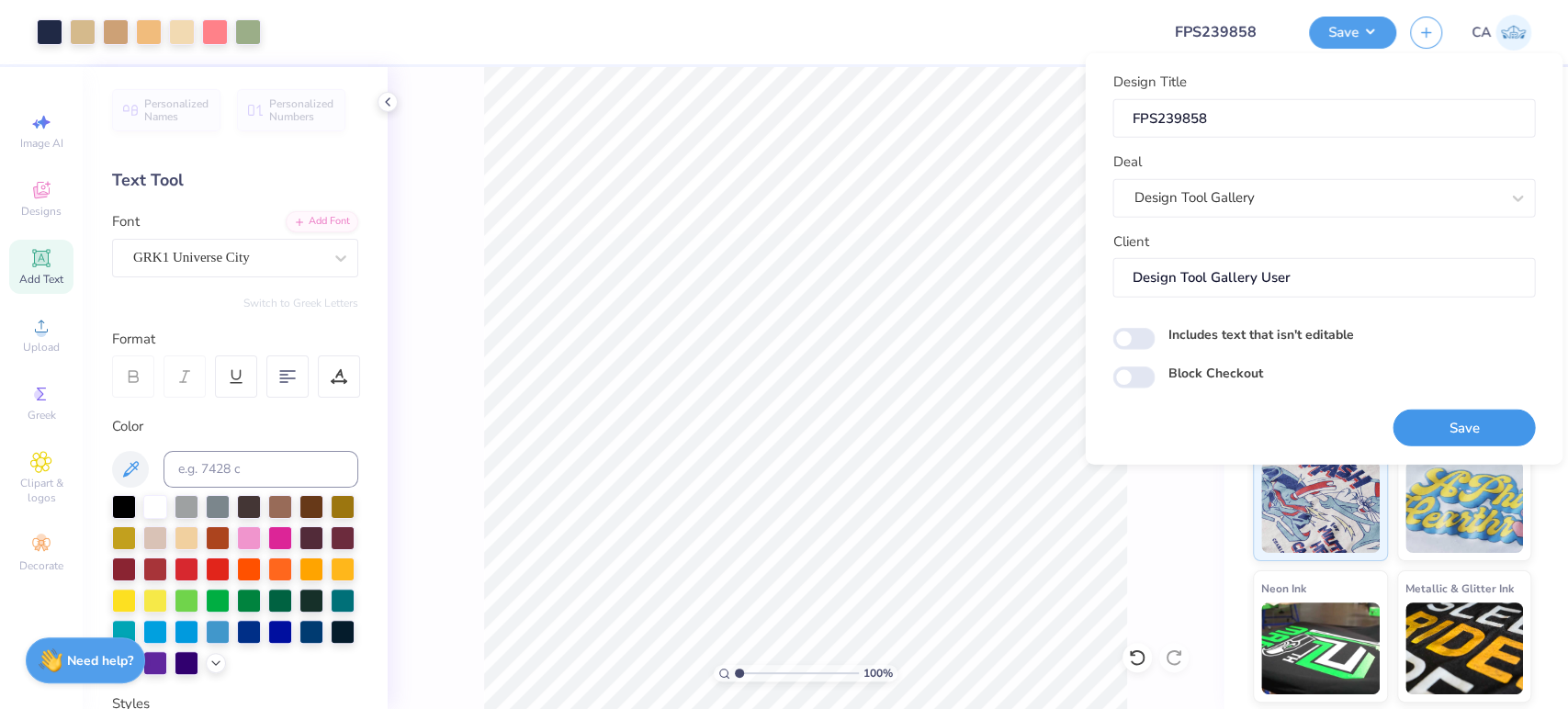
click at [1455, 423] on button "Save" at bounding box center [1464, 427] width 143 height 37
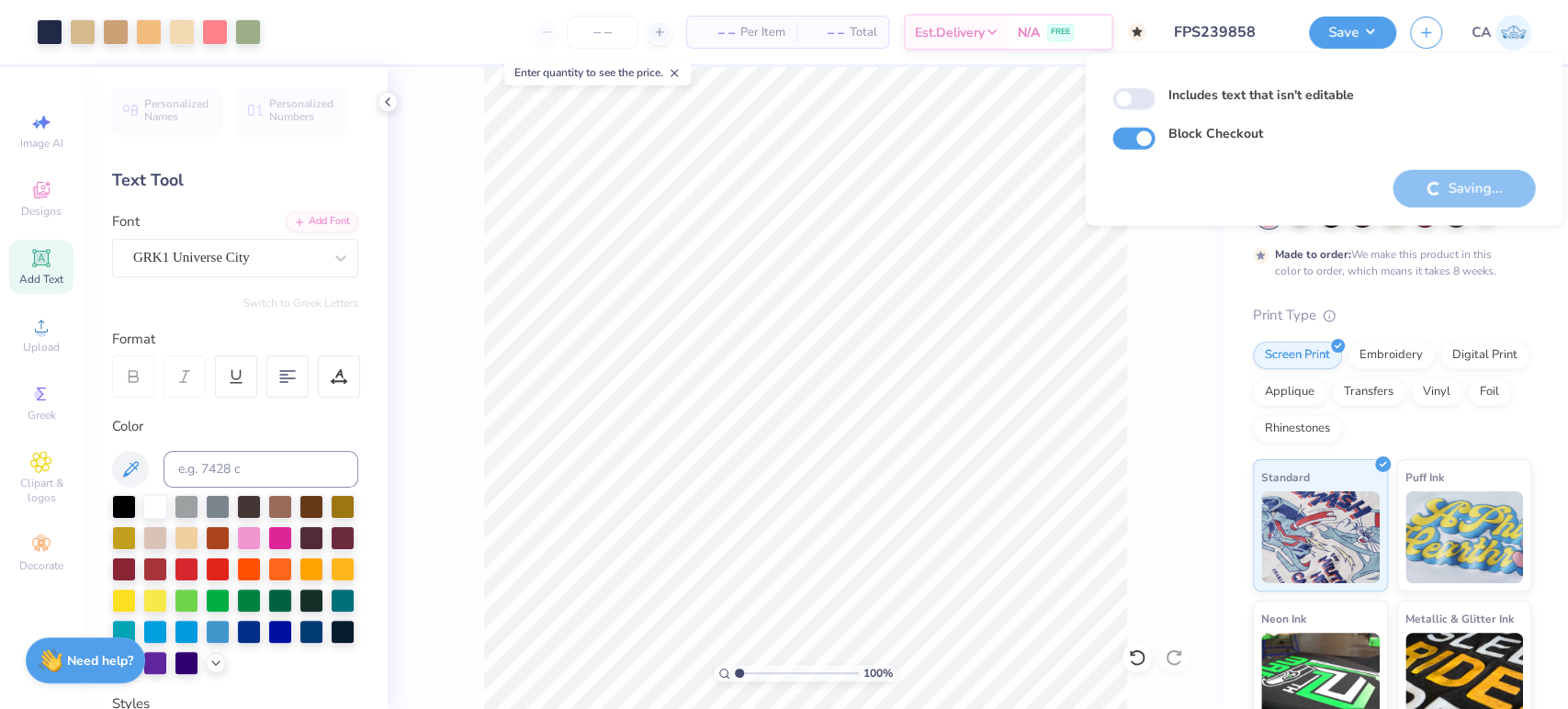
checkbox input "true"
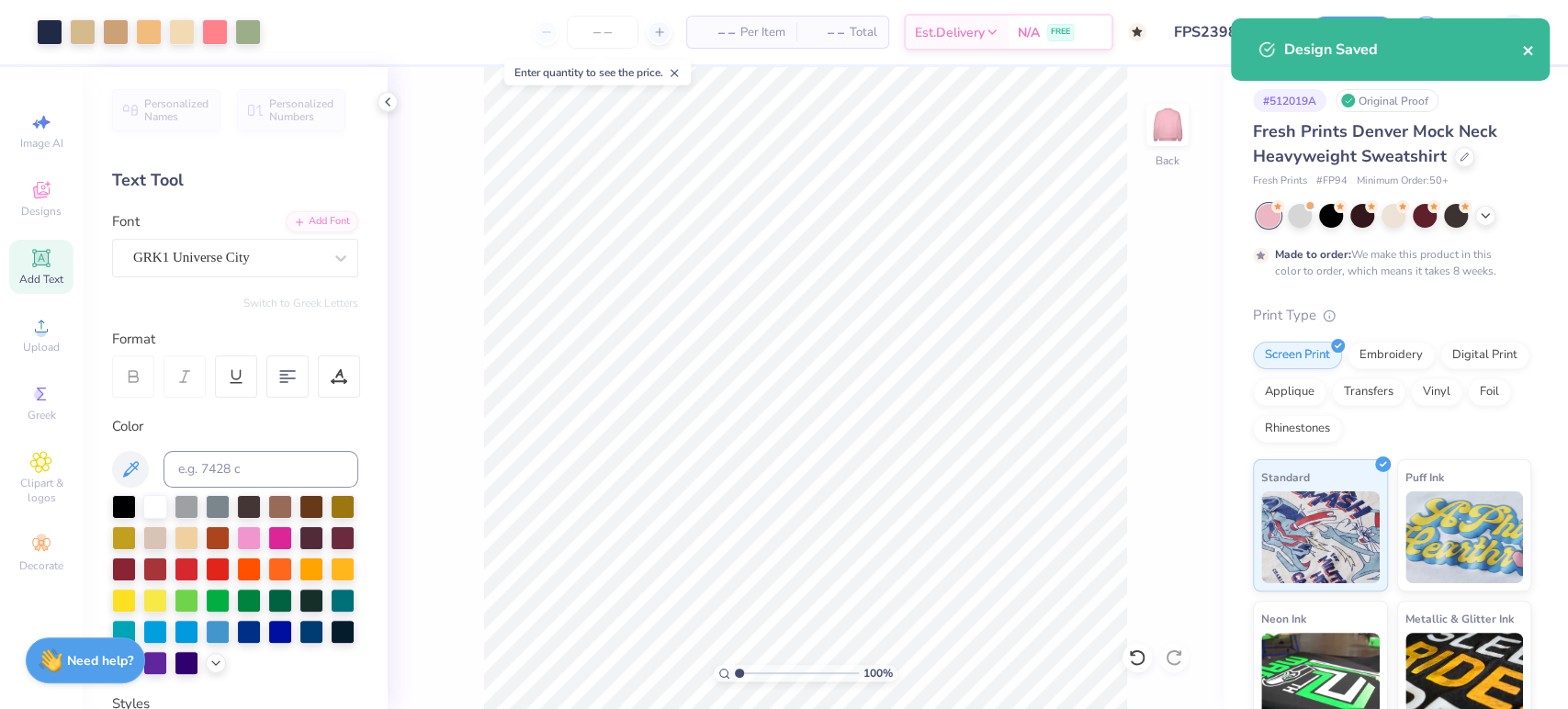
click at [1525, 48] on icon "close" at bounding box center [1528, 51] width 10 height 10
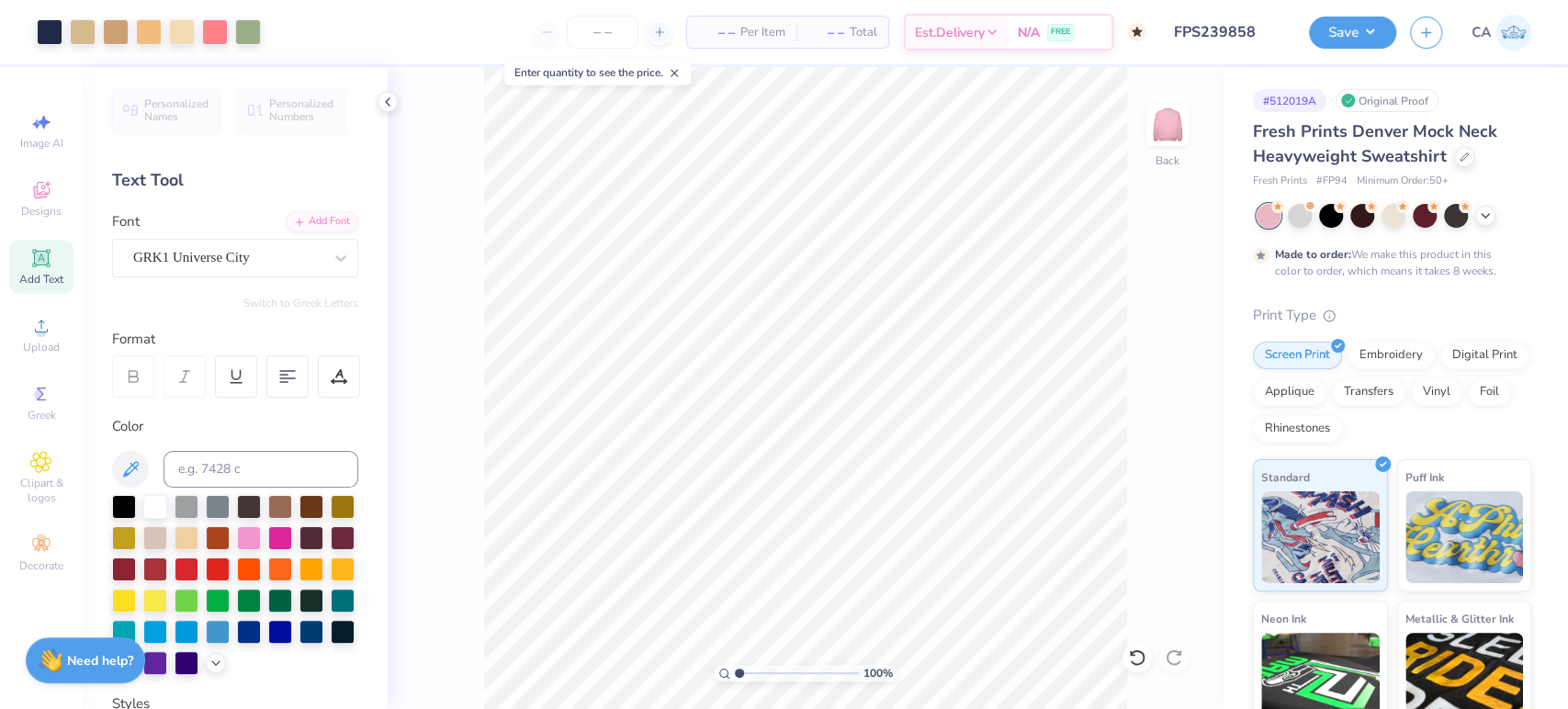
click at [1368, 21] on div "Design Saved" at bounding box center [1391, 56] width 326 height 83
click at [1360, 33] on button "Save" at bounding box center [1352, 30] width 87 height 33
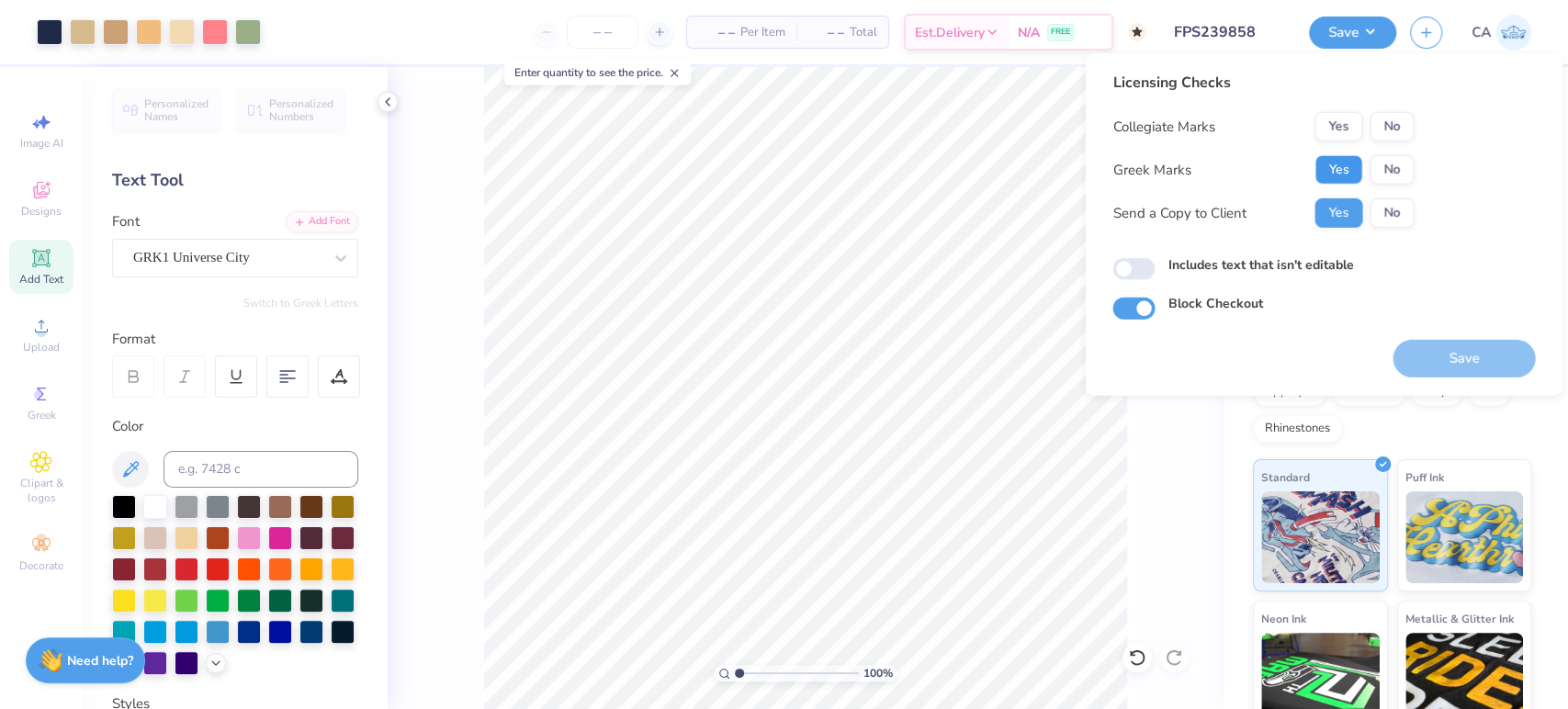
click at [1347, 166] on button "Yes" at bounding box center [1339, 170] width 48 height 30
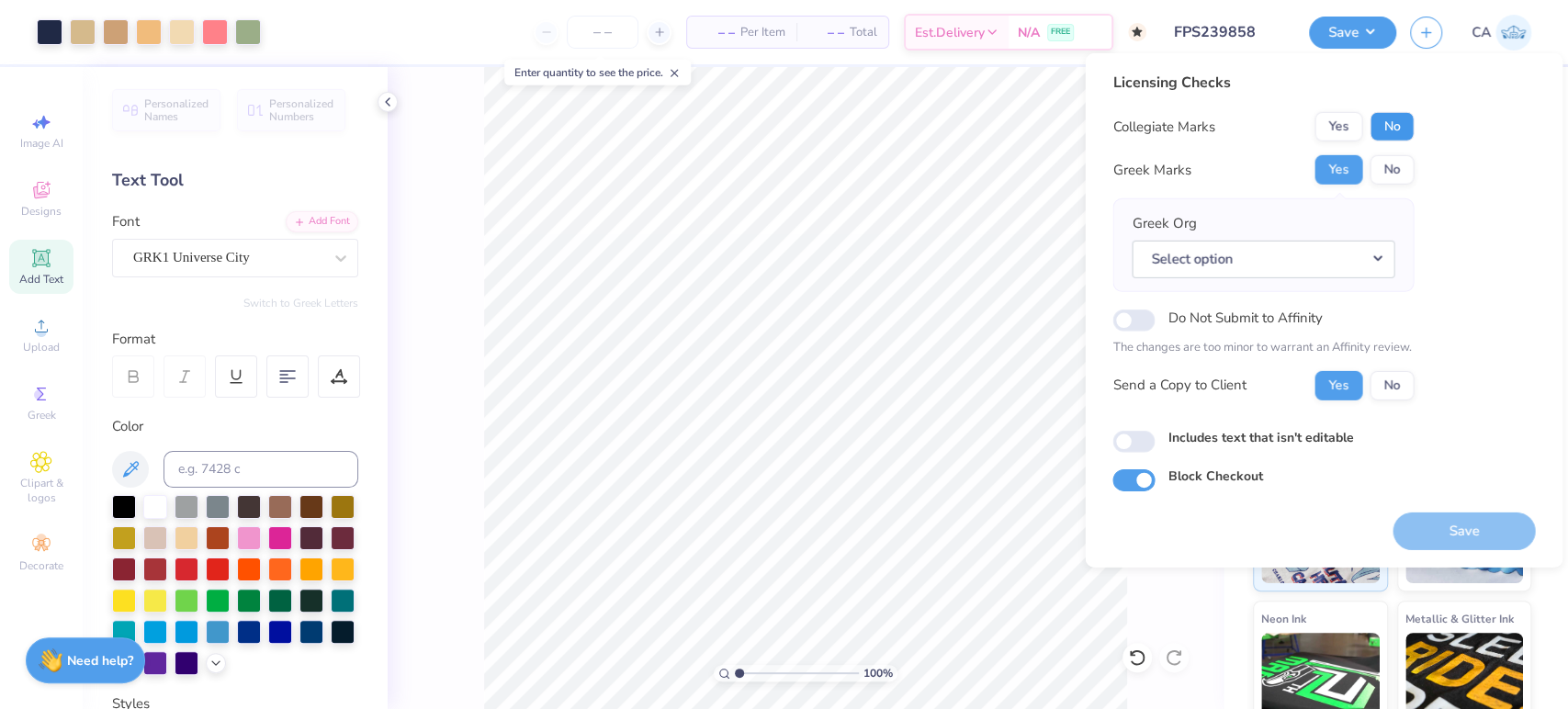
click at [1374, 134] on button "No" at bounding box center [1392, 126] width 44 height 30
click at [1341, 258] on button "Select option" at bounding box center [1263, 258] width 263 height 37
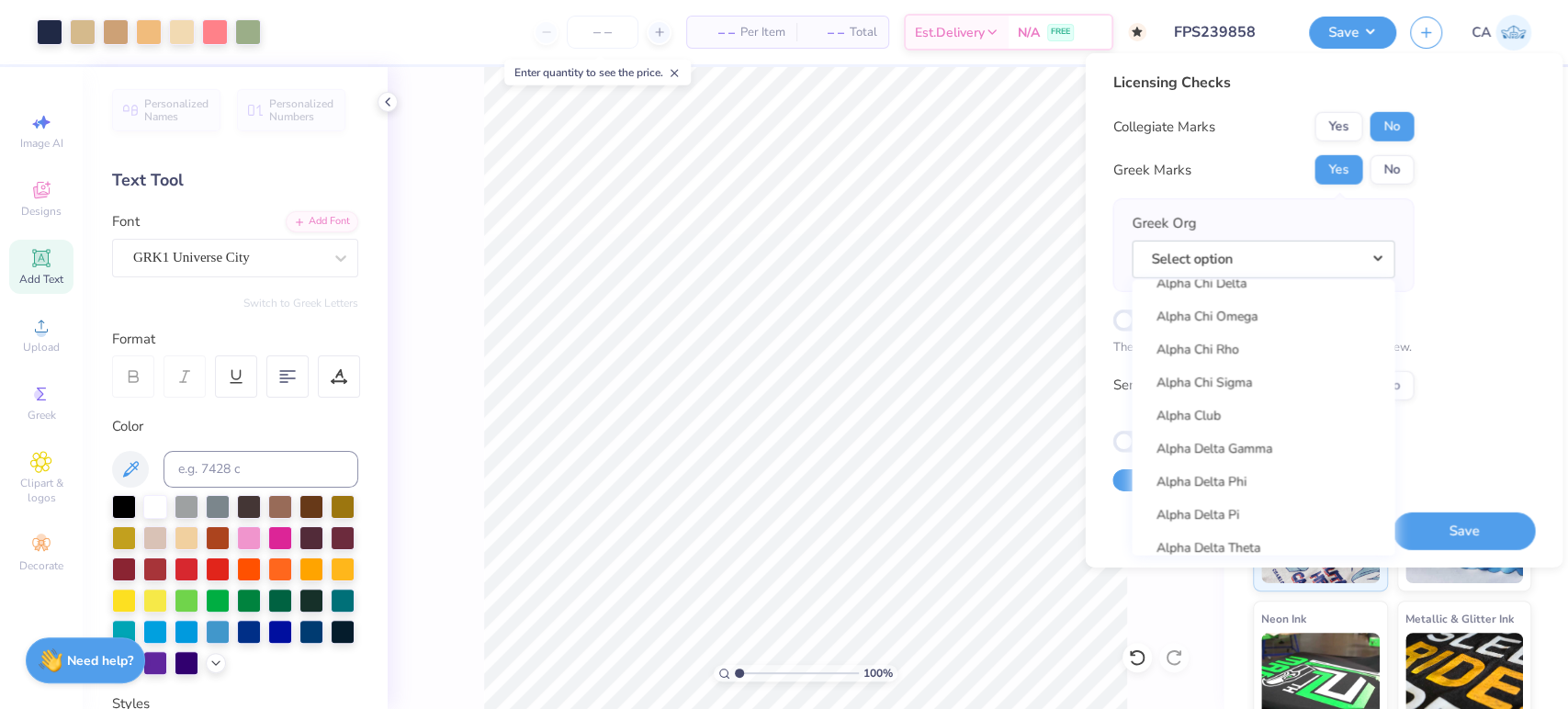
scroll to position [204, 0]
click at [1247, 361] on link "Alpha Chi Omega" at bounding box center [1263, 362] width 248 height 31
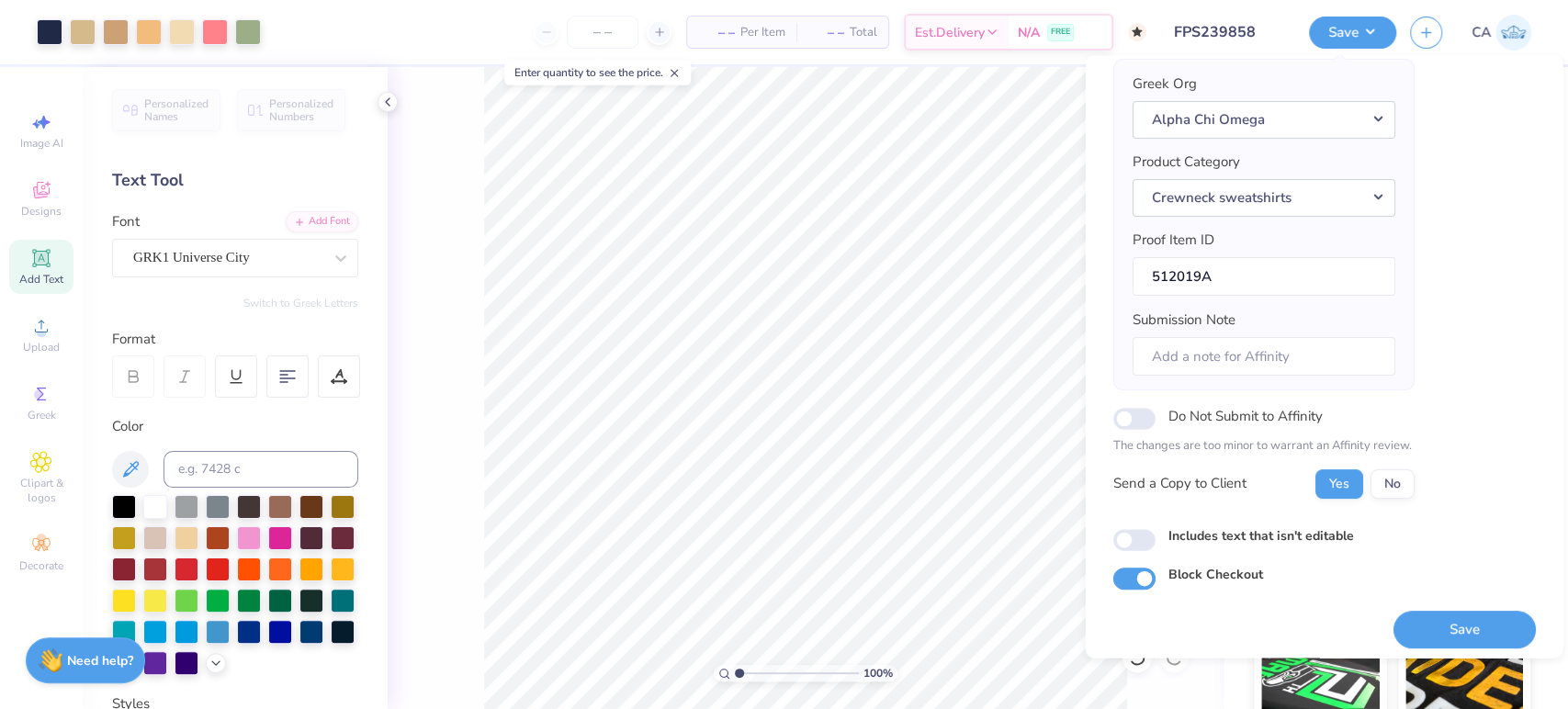
scroll to position [147, 0]
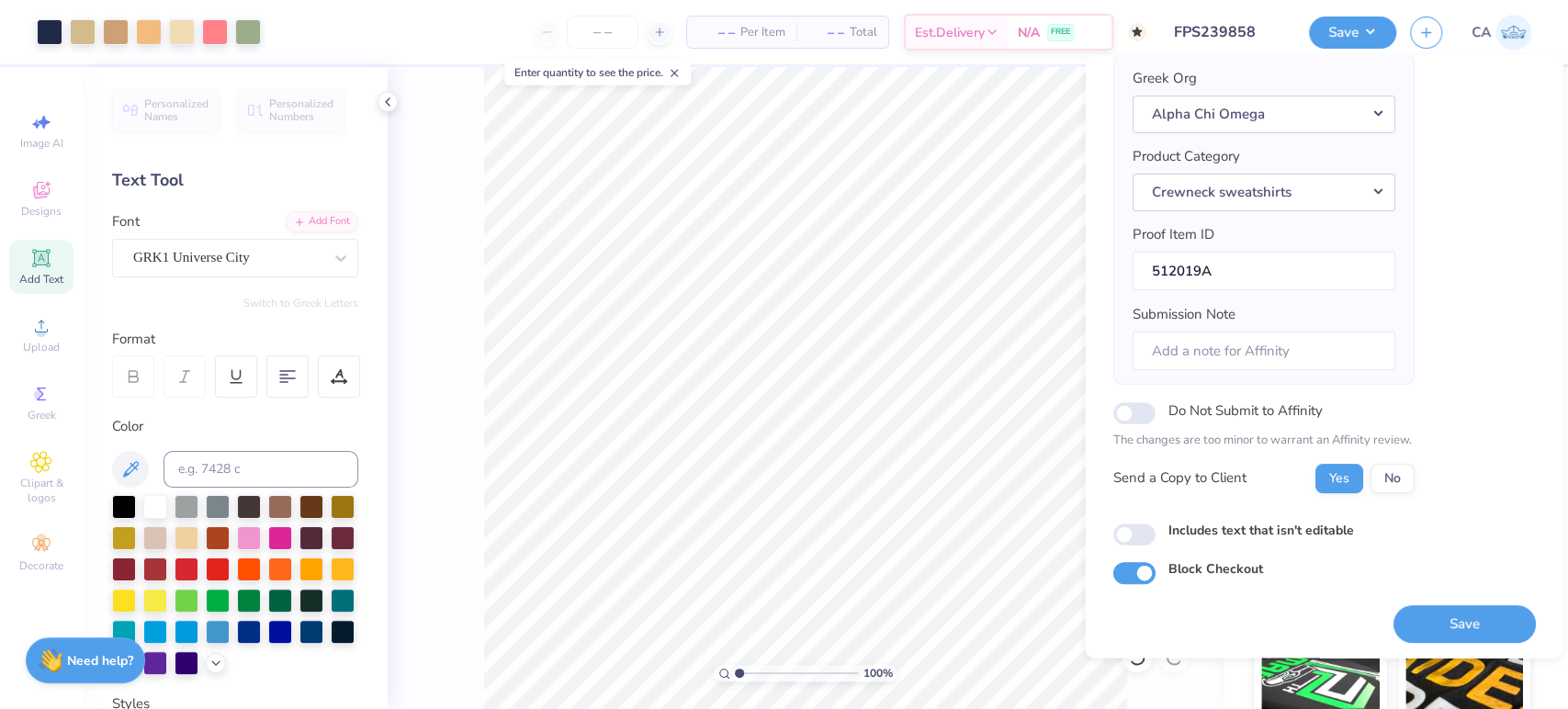
drag, startPoint x: 1416, startPoint y: 615, endPoint x: 534, endPoint y: 1, distance: 1074.7
click at [1416, 617] on button "Save" at bounding box center [1464, 624] width 143 height 37
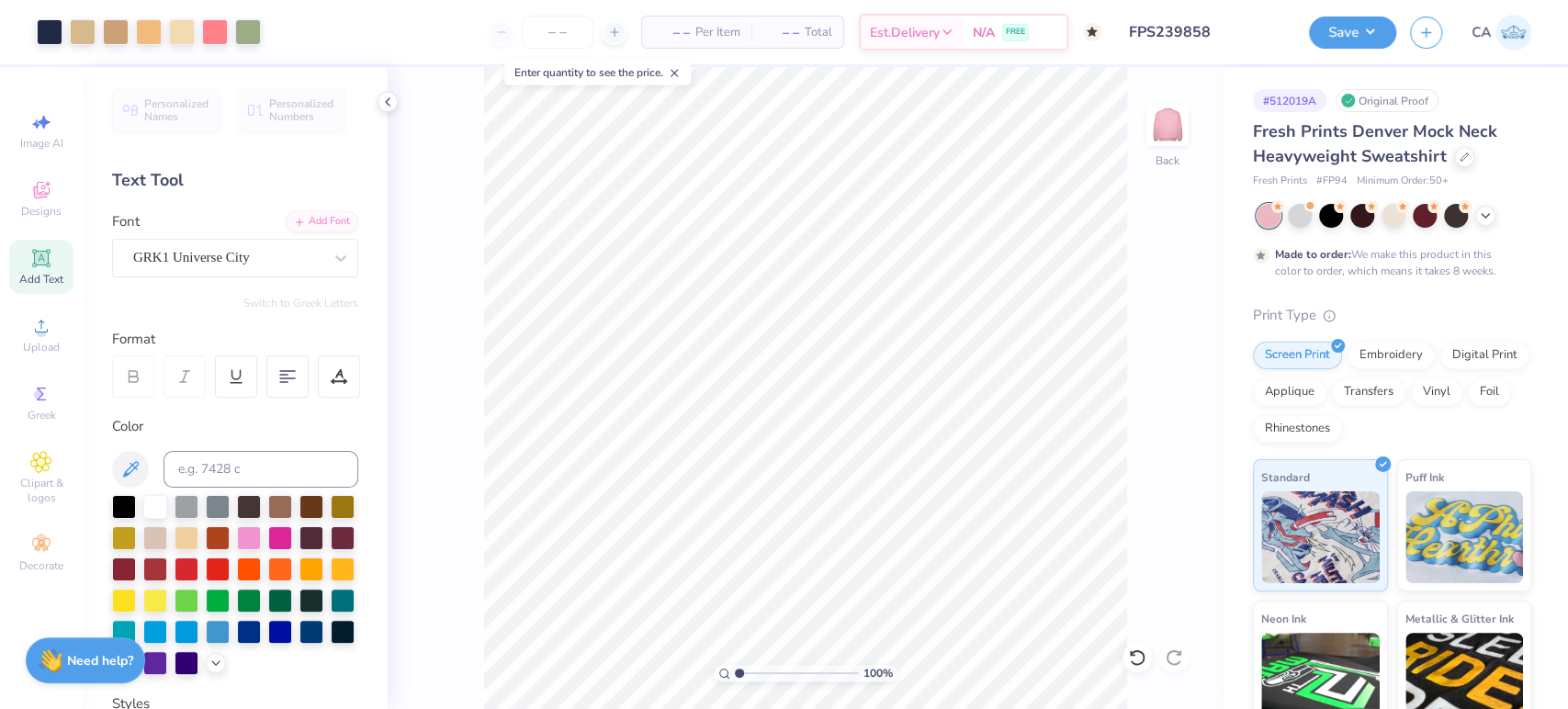
click at [1242, 27] on input "FPS239858" at bounding box center [1206, 32] width 180 height 36
